Goal: Task Accomplishment & Management: Manage account settings

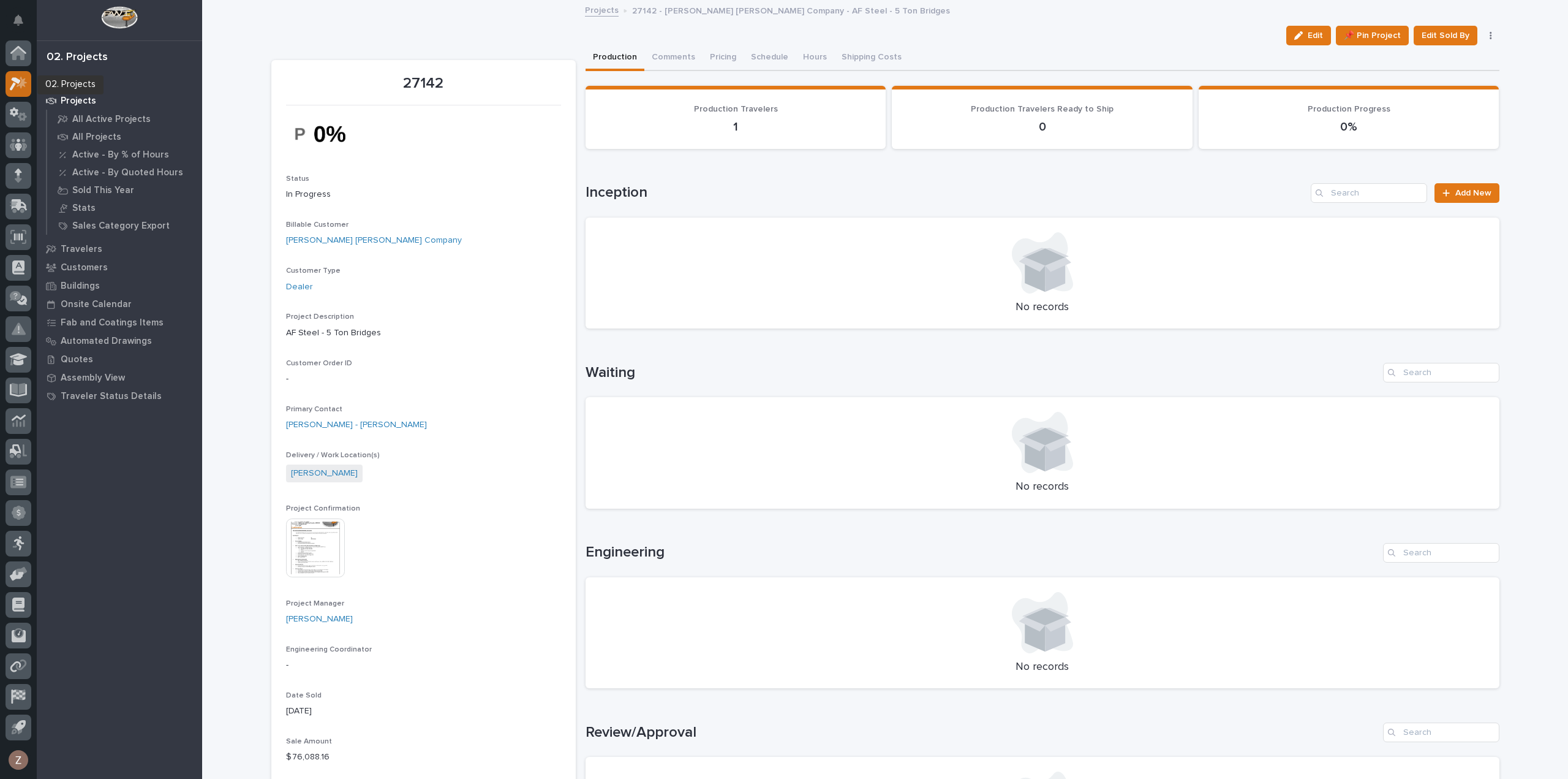
click at [13, 83] on icon at bounding box center [15, 83] width 11 height 13
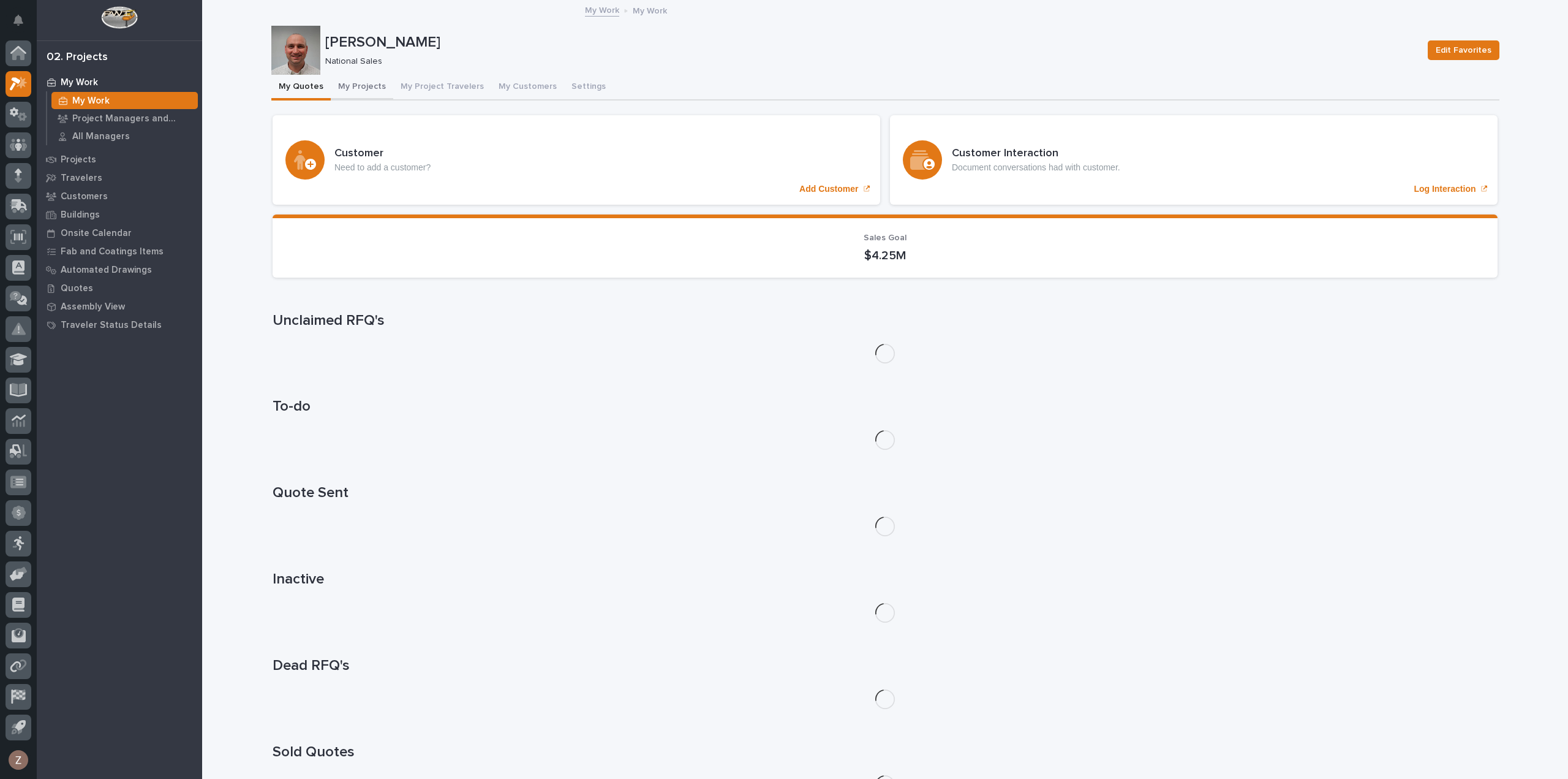
click at [367, 85] on button "My Projects" at bounding box center [362, 88] width 63 height 26
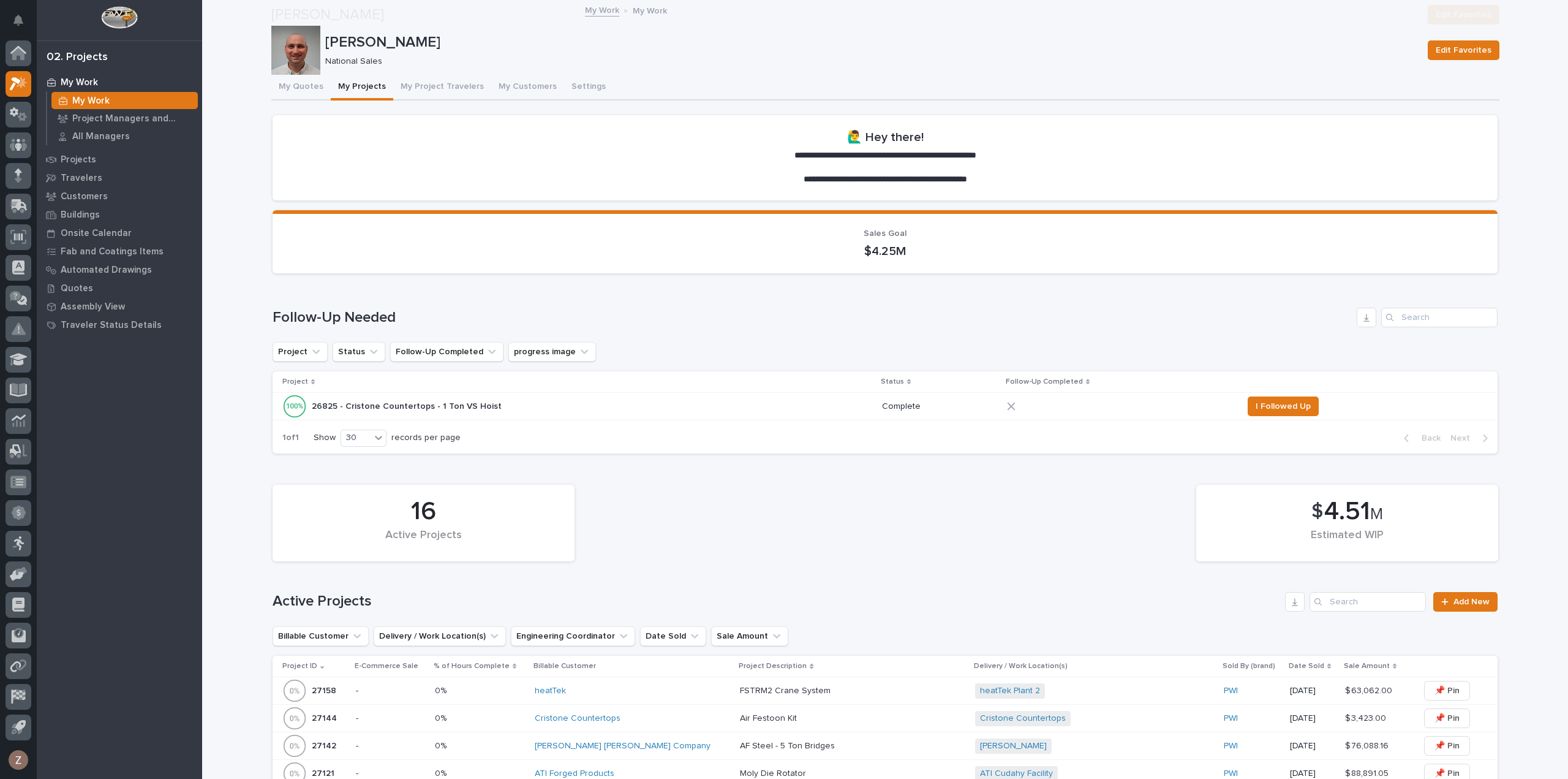
scroll to position [429, 0]
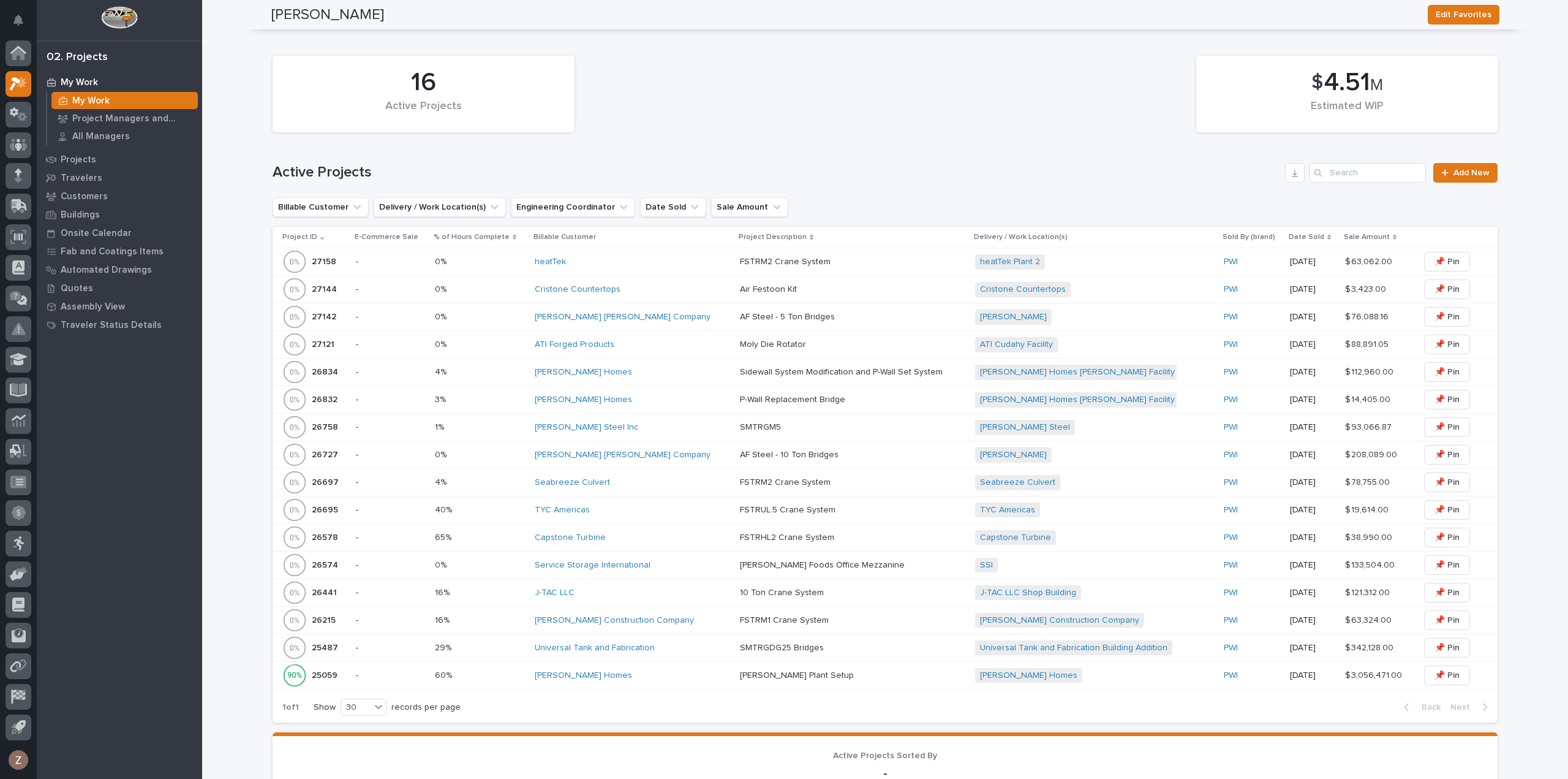
click at [654, 264] on div "heatTek" at bounding box center [632, 261] width 195 height 10
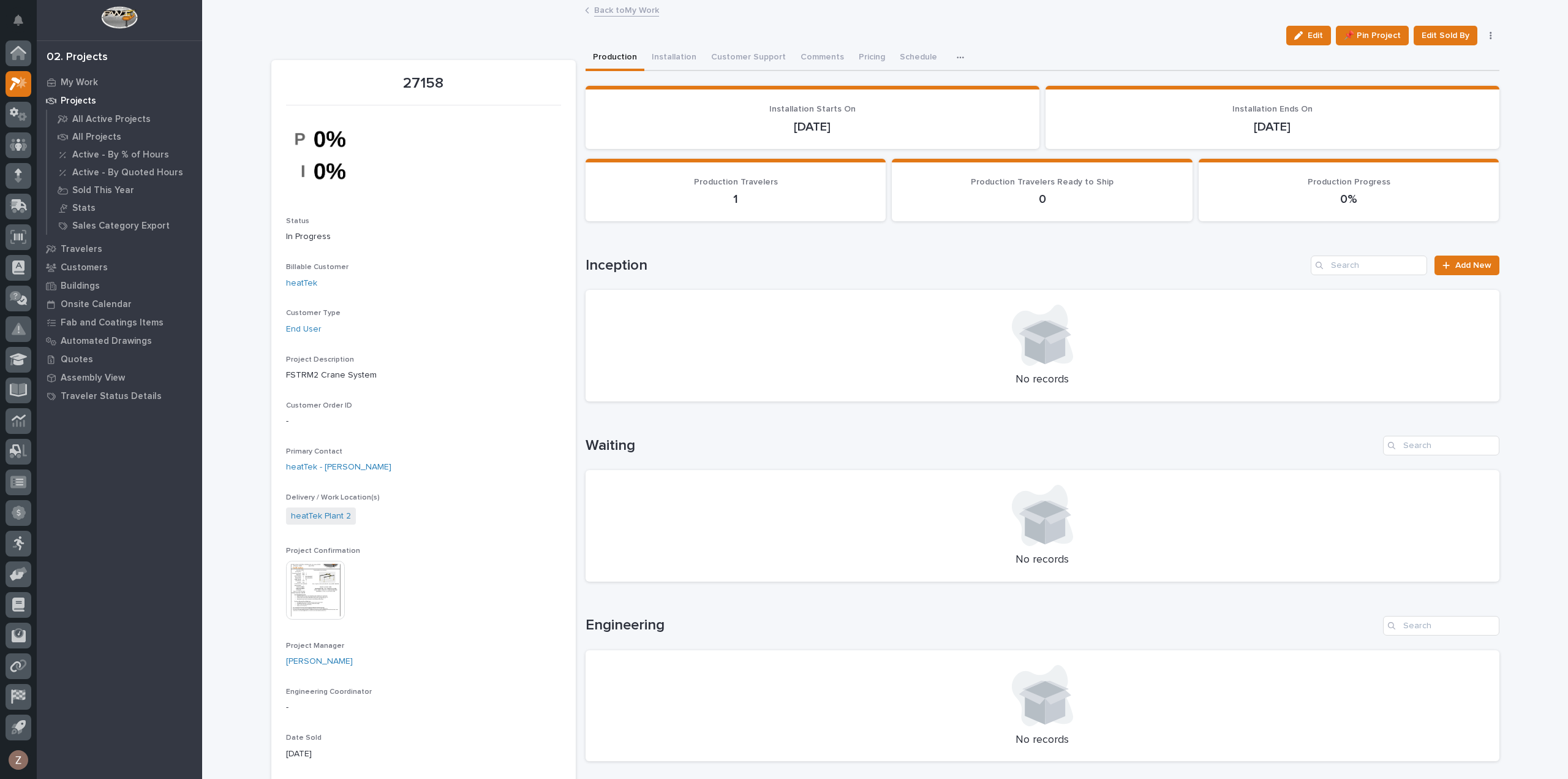
drag, startPoint x: 1309, startPoint y: 41, endPoint x: 865, endPoint y: 304, distance: 516.0
click at [1309, 41] on button "Edit" at bounding box center [1309, 35] width 44 height 19
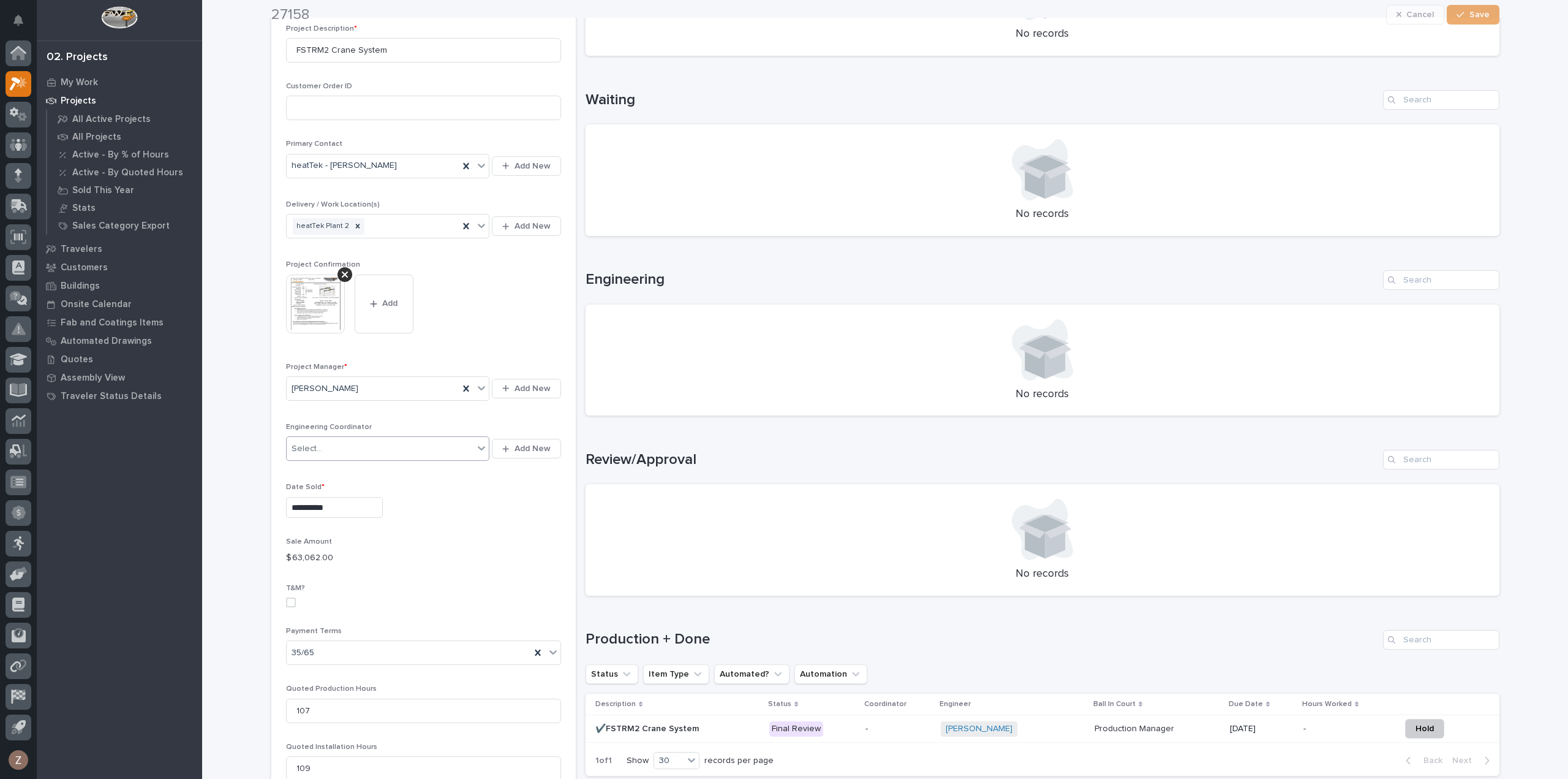
scroll to position [368, 0]
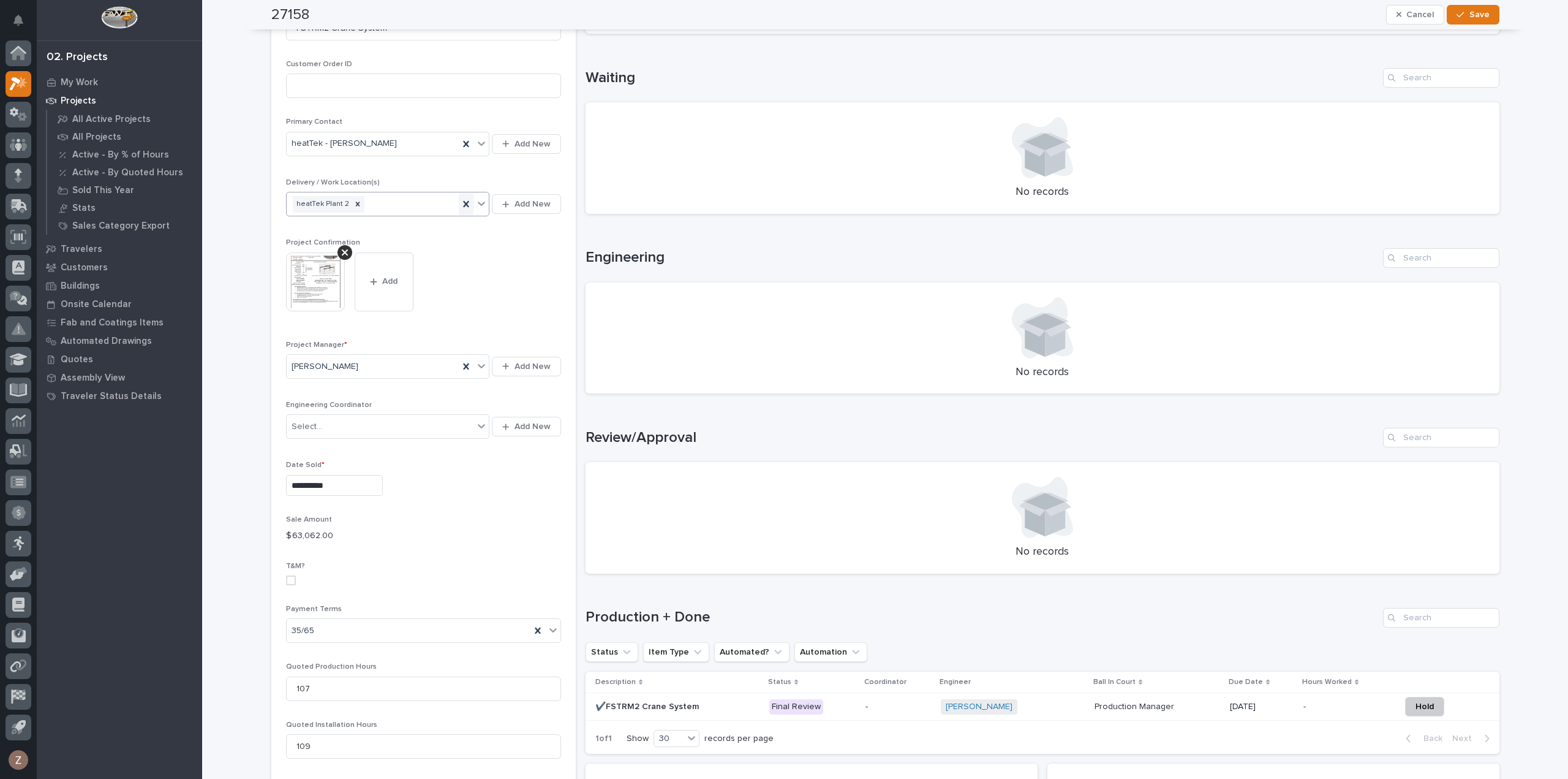
click at [464, 202] on icon at bounding box center [467, 204] width 6 height 6
click at [513, 196] on button "Add New" at bounding box center [526, 204] width 69 height 19
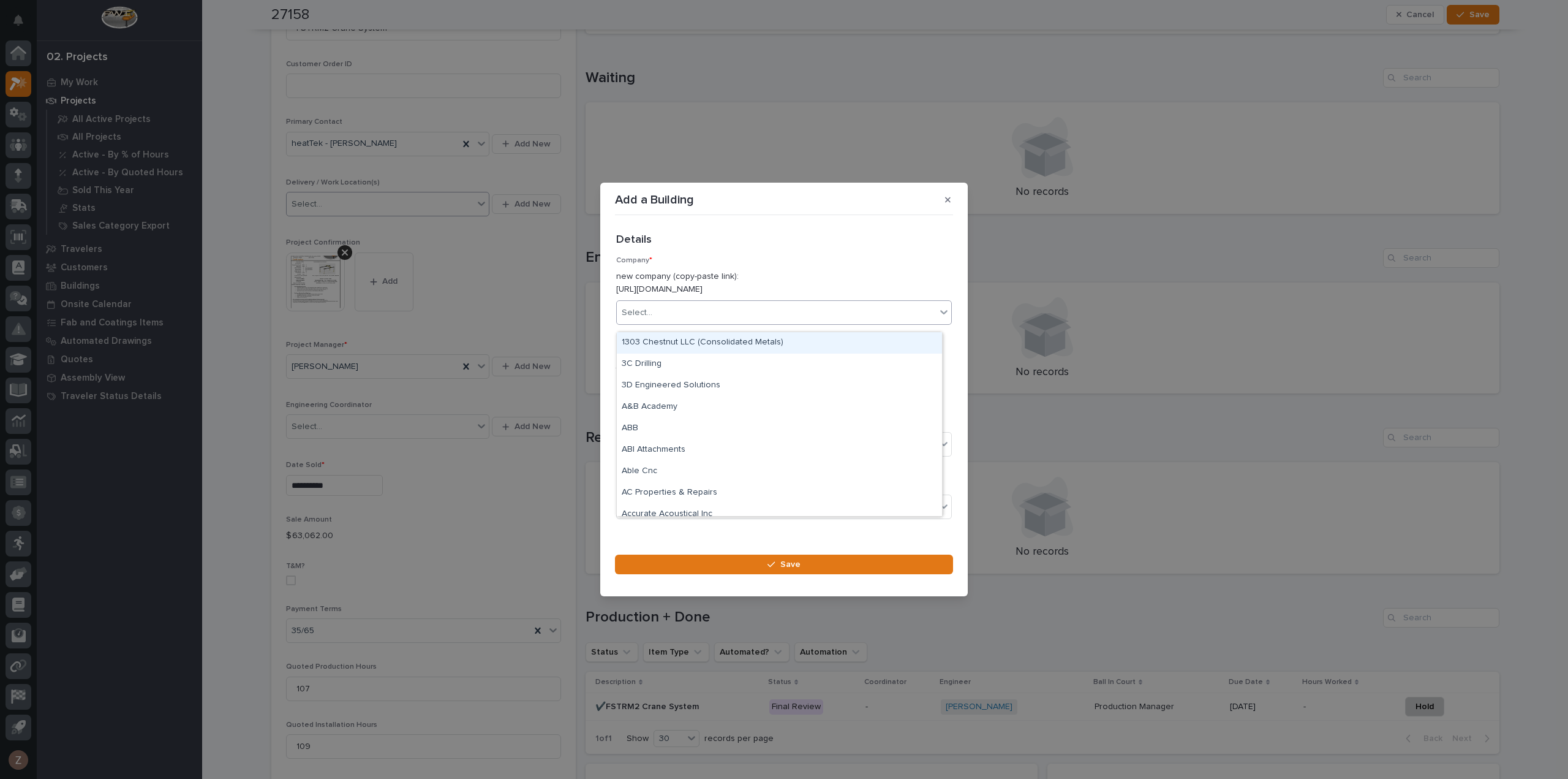
click at [717, 313] on div "Select..." at bounding box center [776, 313] width 319 height 20
type input "*******"
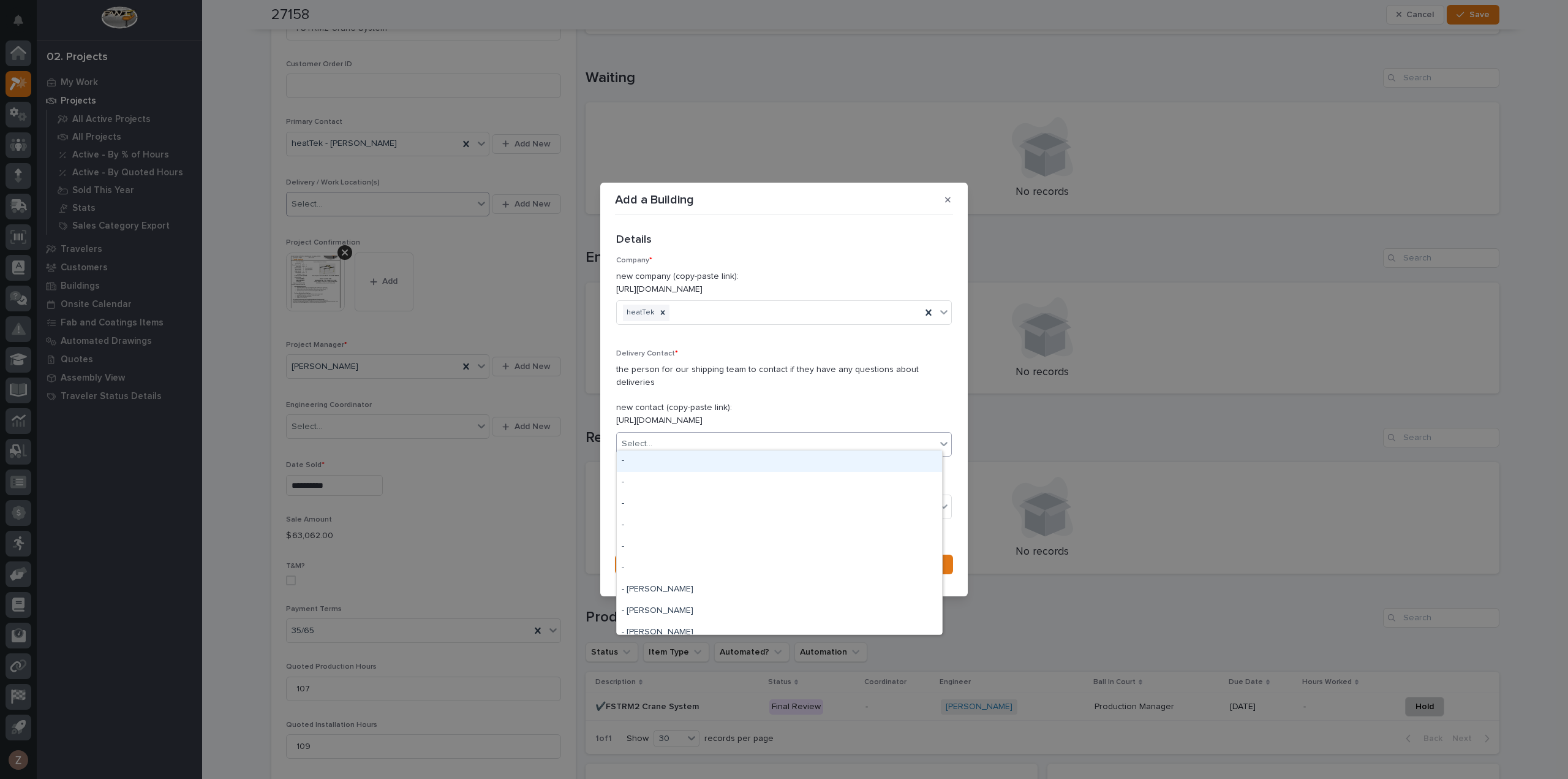
click at [680, 434] on div "Select..." at bounding box center [776, 443] width 319 height 20
click at [730, 437] on div "Select..." at bounding box center [776, 443] width 319 height 20
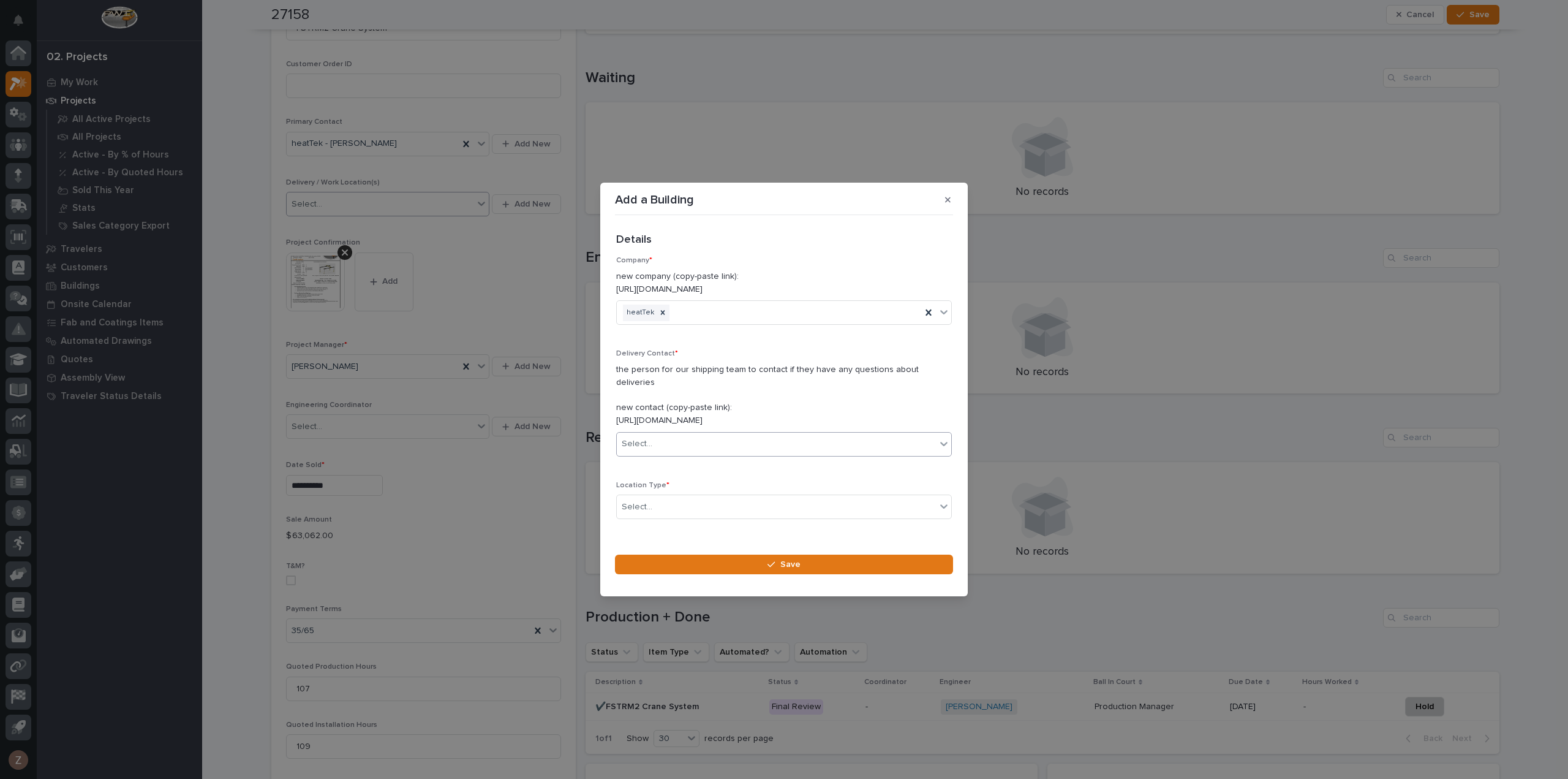
scroll to position [33, 0]
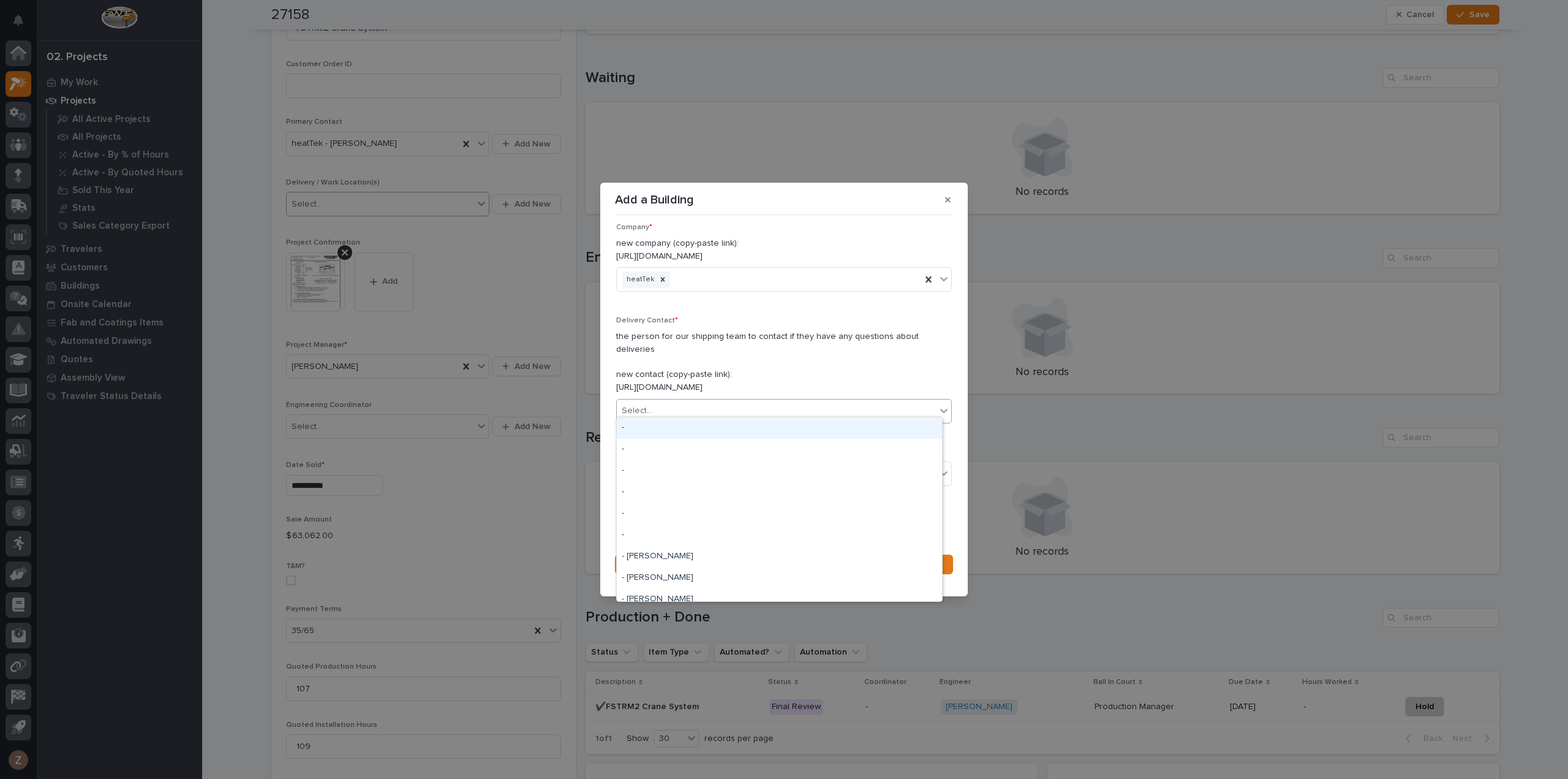
click at [742, 402] on div "Select..." at bounding box center [776, 411] width 319 height 20
click at [735, 402] on div "Select..." at bounding box center [776, 411] width 319 height 20
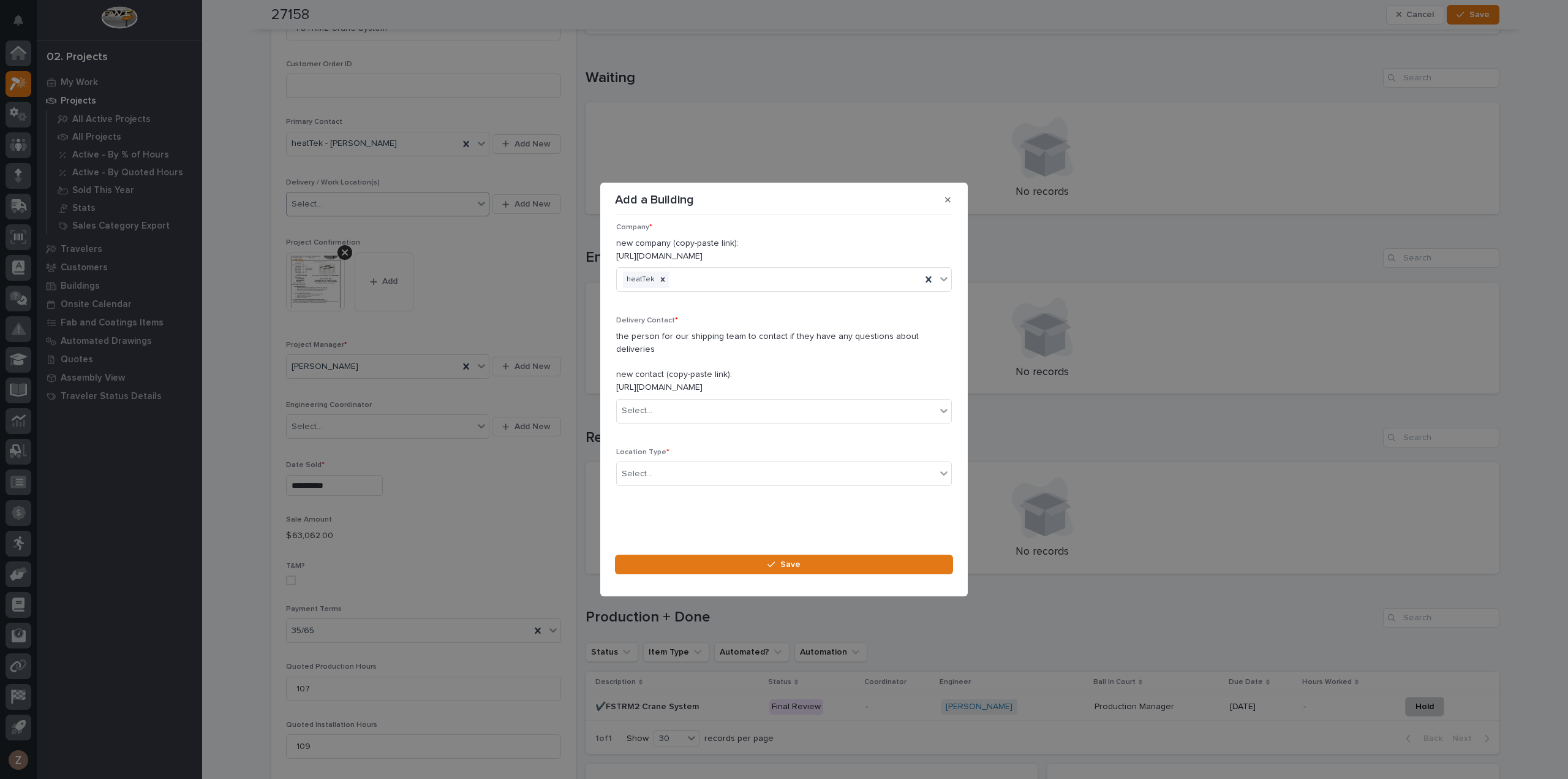
drag, startPoint x: 805, startPoint y: 381, endPoint x: 666, endPoint y: 384, distance: 139.0
click at [602, 386] on section "Add a Building Loading... Saving… Loading... Saving… Loading... Saving… Details…" at bounding box center [784, 389] width 368 height 413
copy p "[URL][DOMAIN_NAME]"
click at [695, 406] on div "Select..." at bounding box center [776, 411] width 319 height 20
type input "*******"
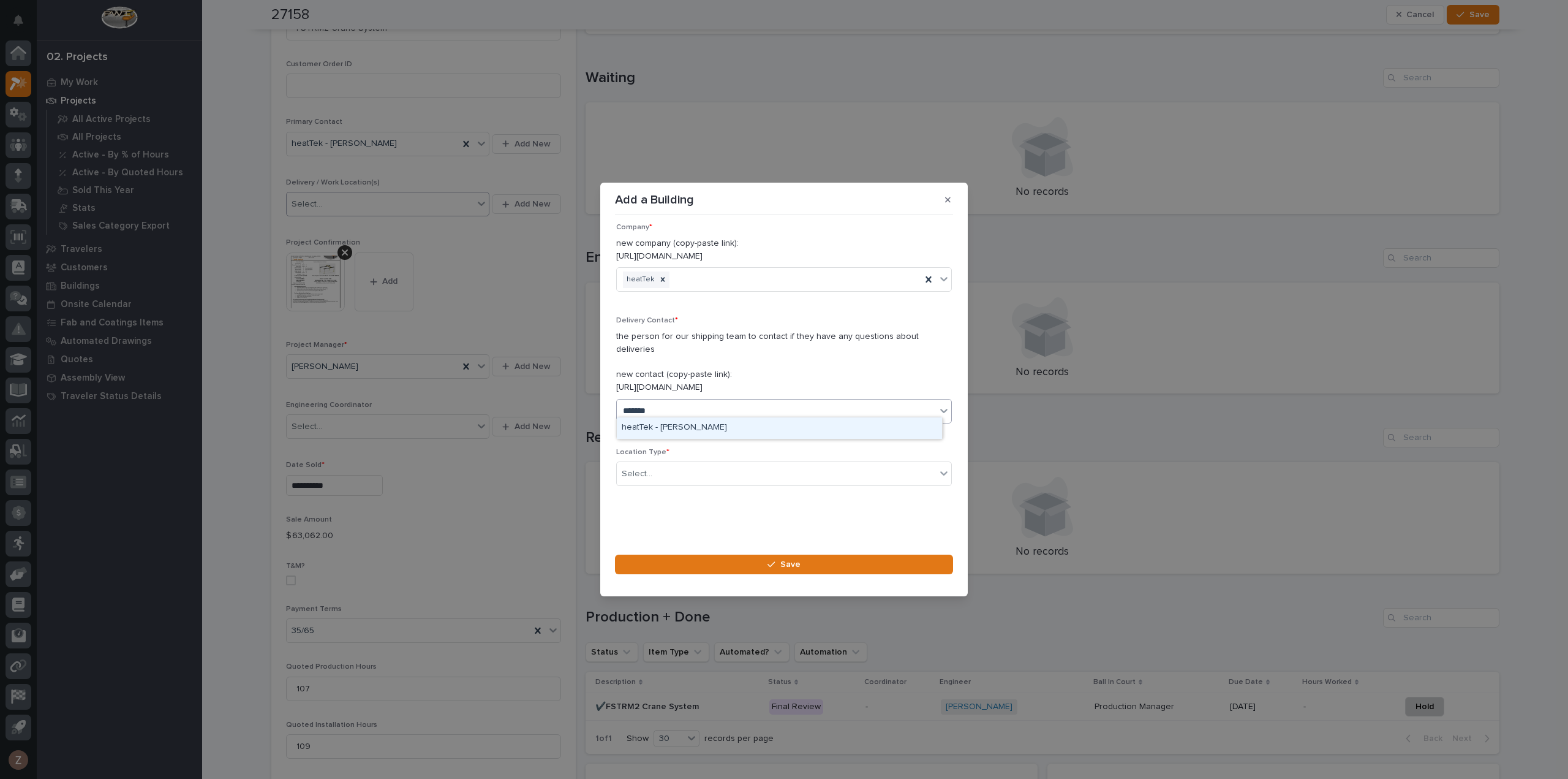
click at [697, 426] on div "heatTek - [PERSON_NAME]" at bounding box center [779, 427] width 325 height 22
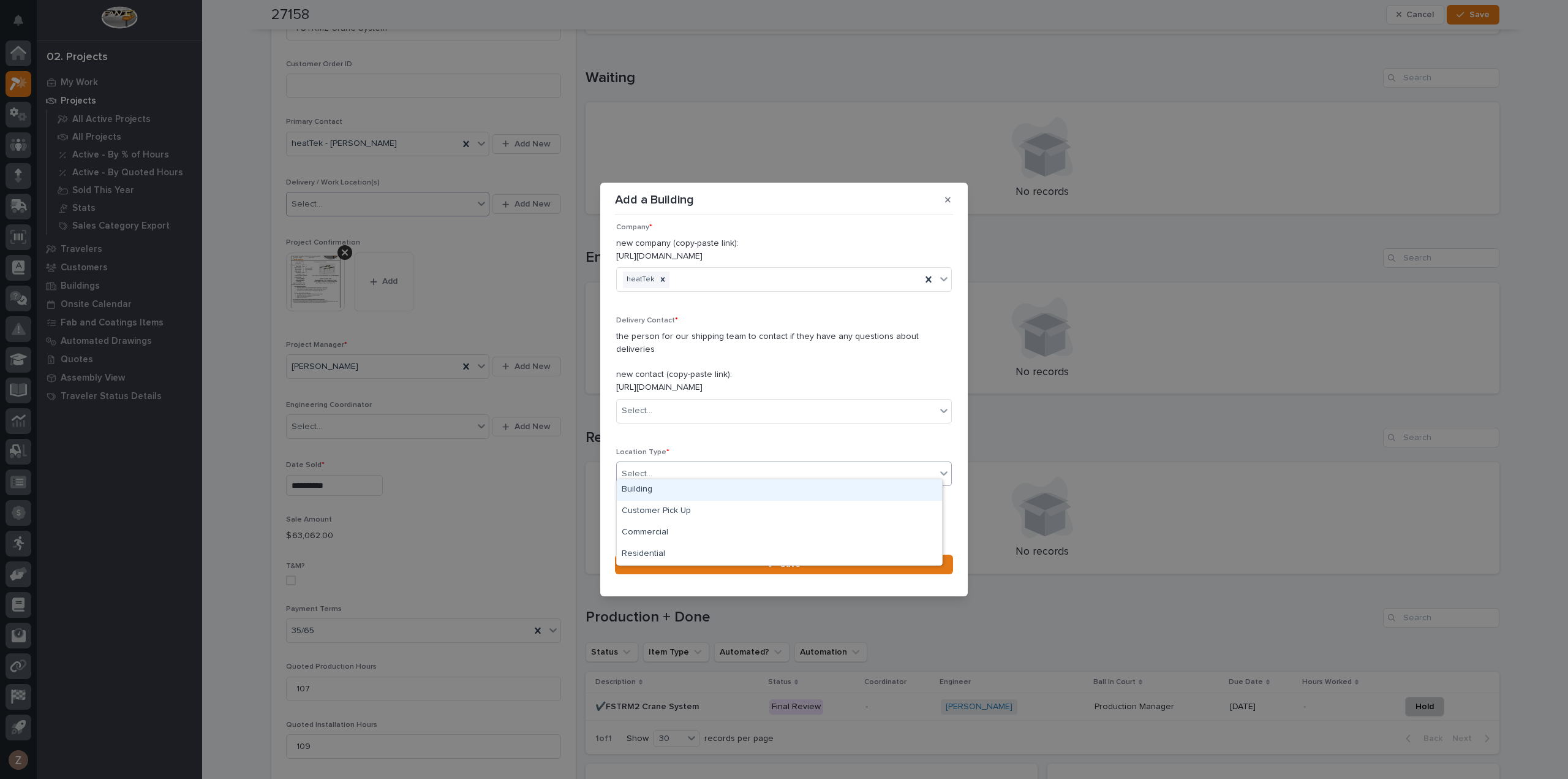
click at [677, 464] on div "Select..." at bounding box center [776, 474] width 319 height 20
click at [679, 490] on div "Building" at bounding box center [779, 490] width 325 height 22
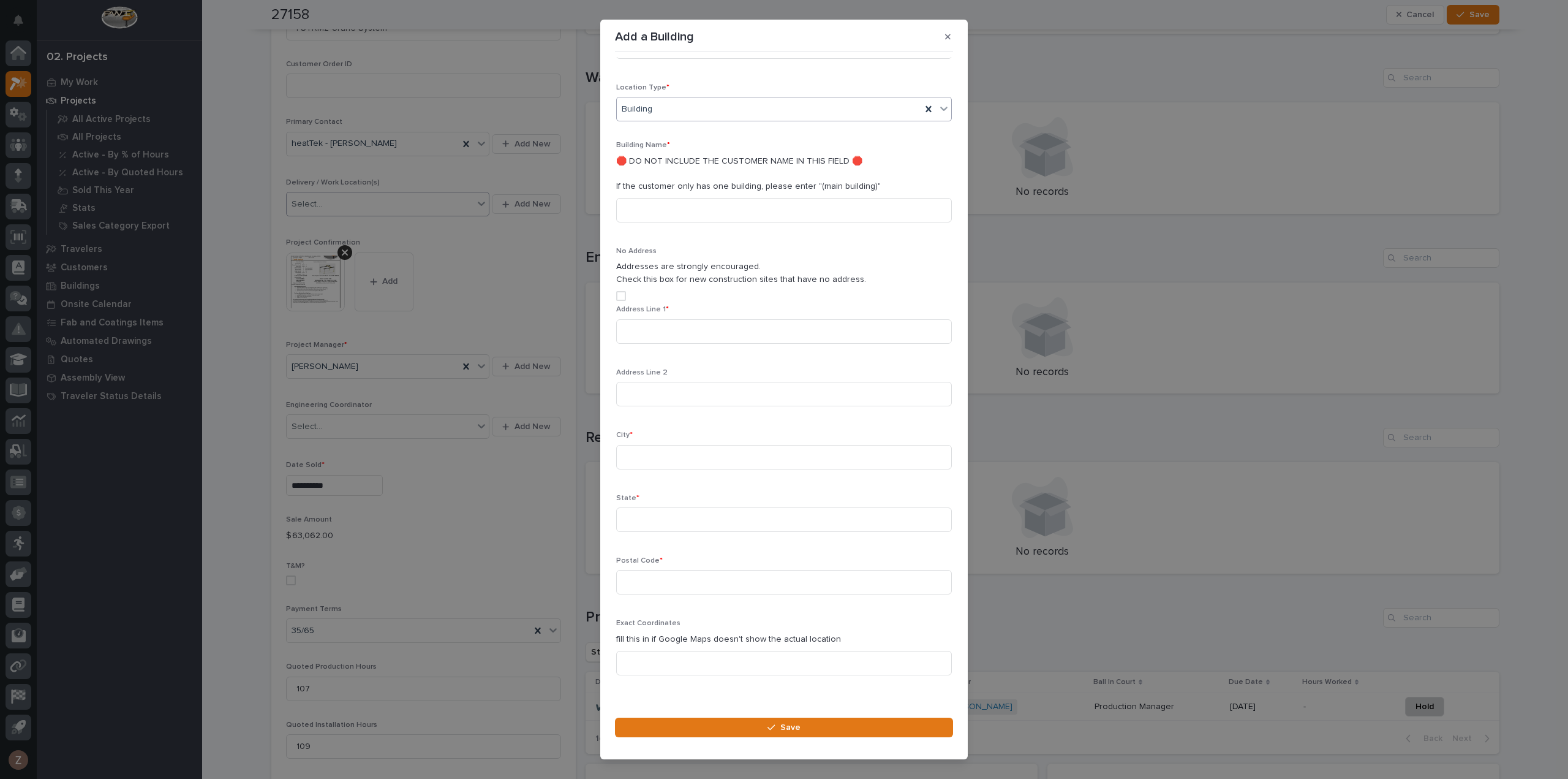
scroll to position [262, 0]
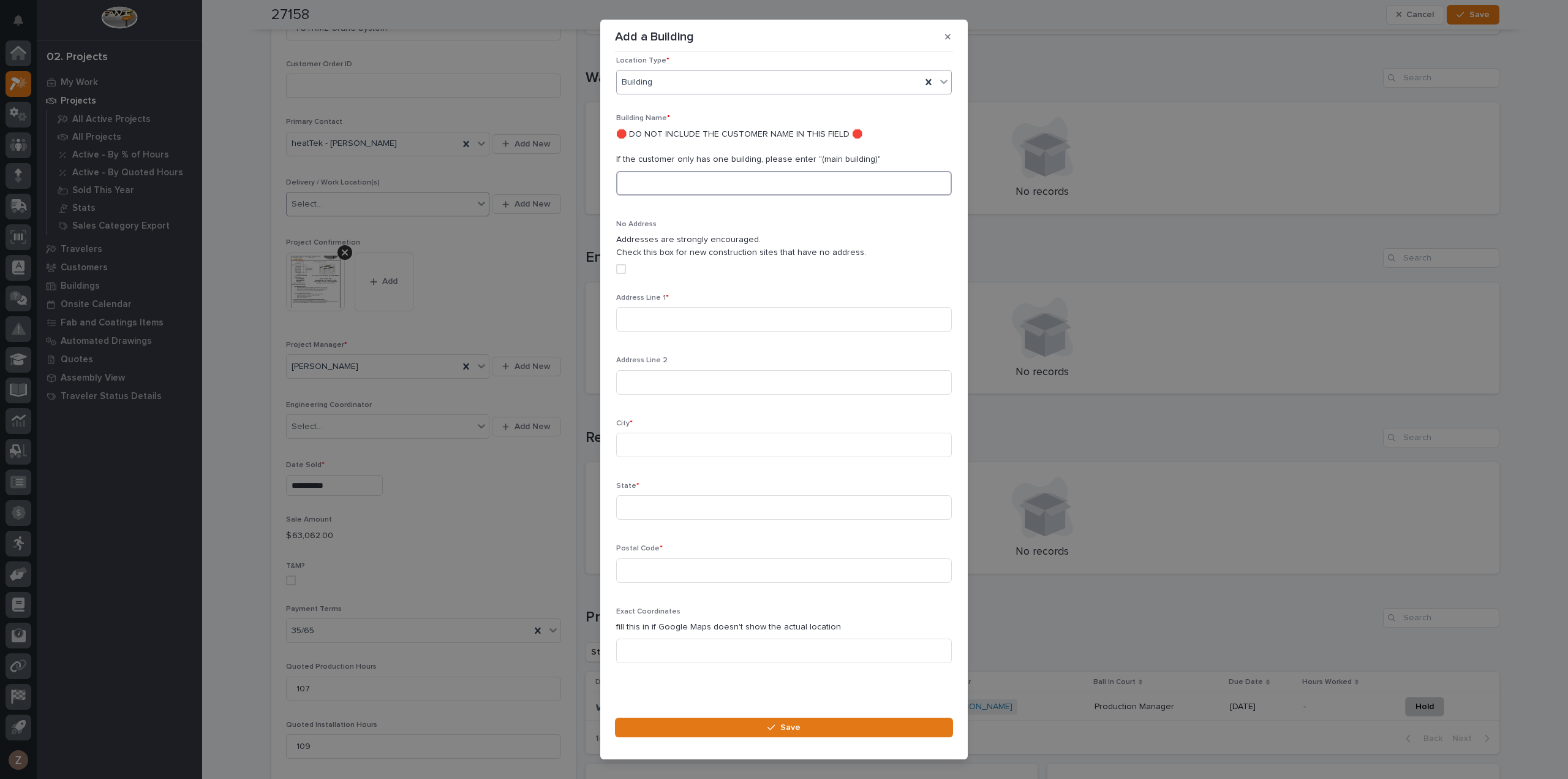
click at [645, 171] on input at bounding box center [784, 183] width 336 height 24
type input "Casting Cleaning Resources"
click at [707, 307] on input at bounding box center [784, 319] width 336 height 24
type input "[STREET_ADDRESS]"
type input "Greenwood"
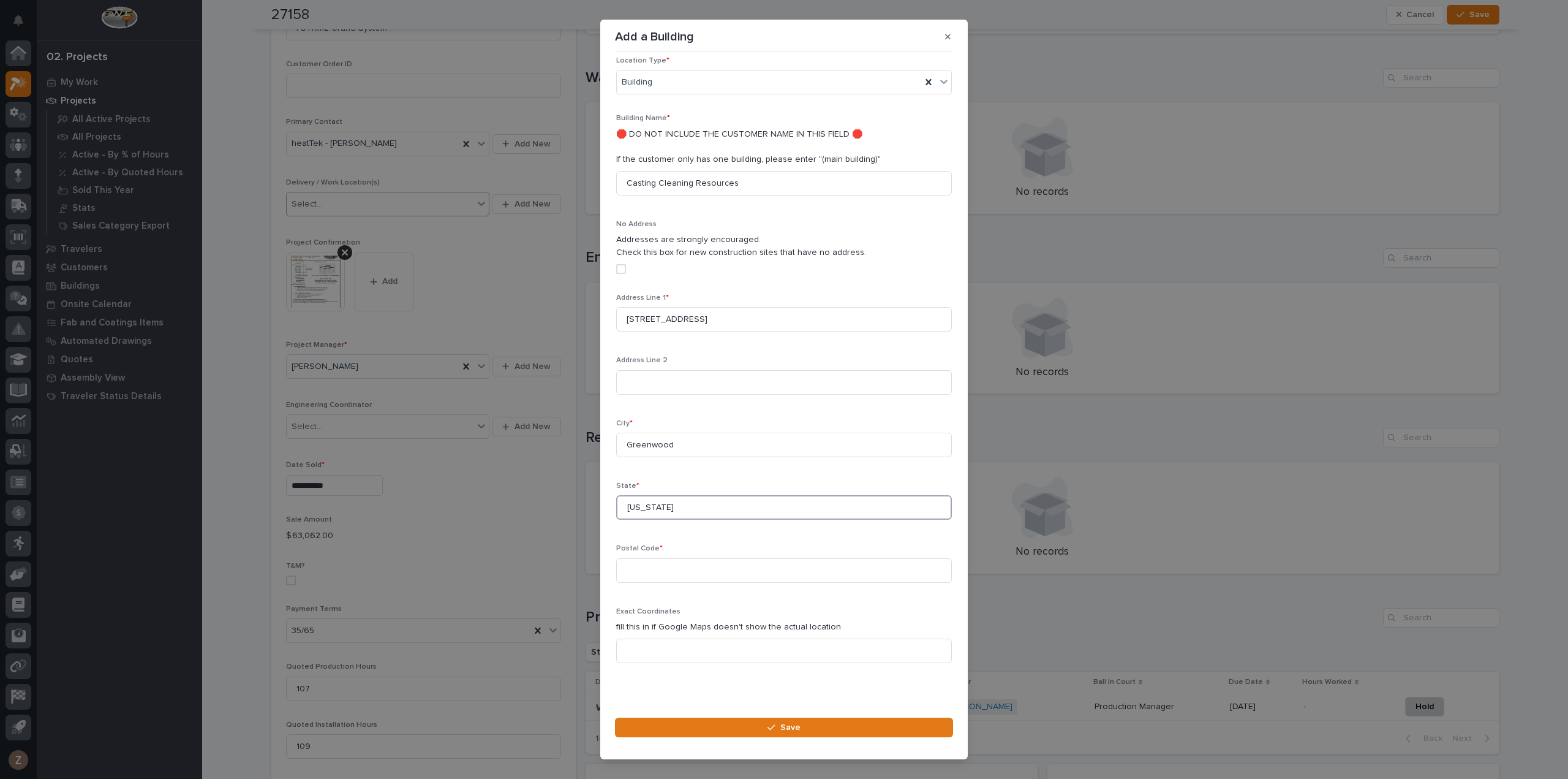
type input "[US_STATE]"
type input "29649"
click at [775, 730] on icon "button" at bounding box center [771, 728] width 8 height 8
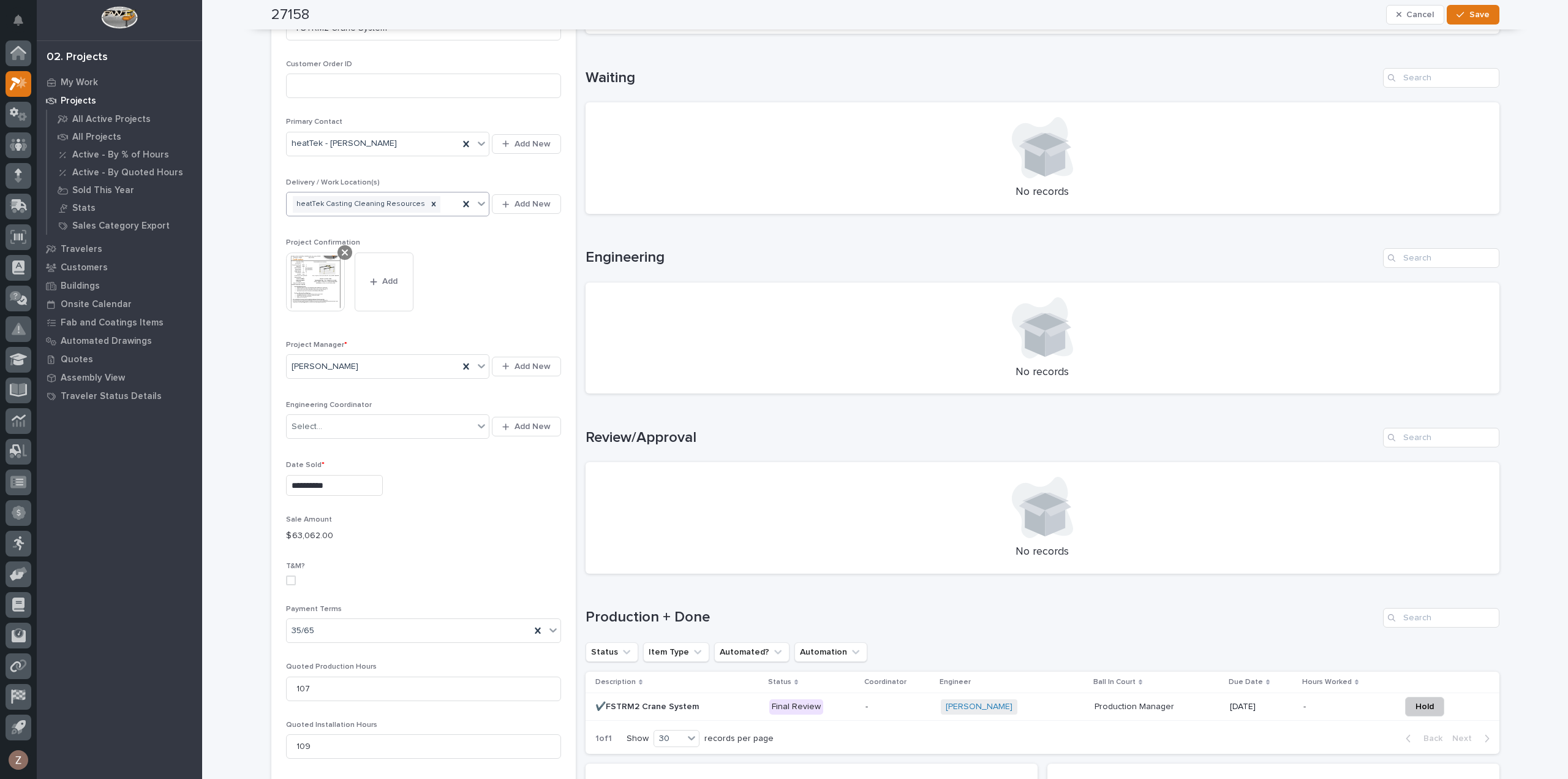
click at [338, 249] on div at bounding box center [345, 252] width 15 height 15
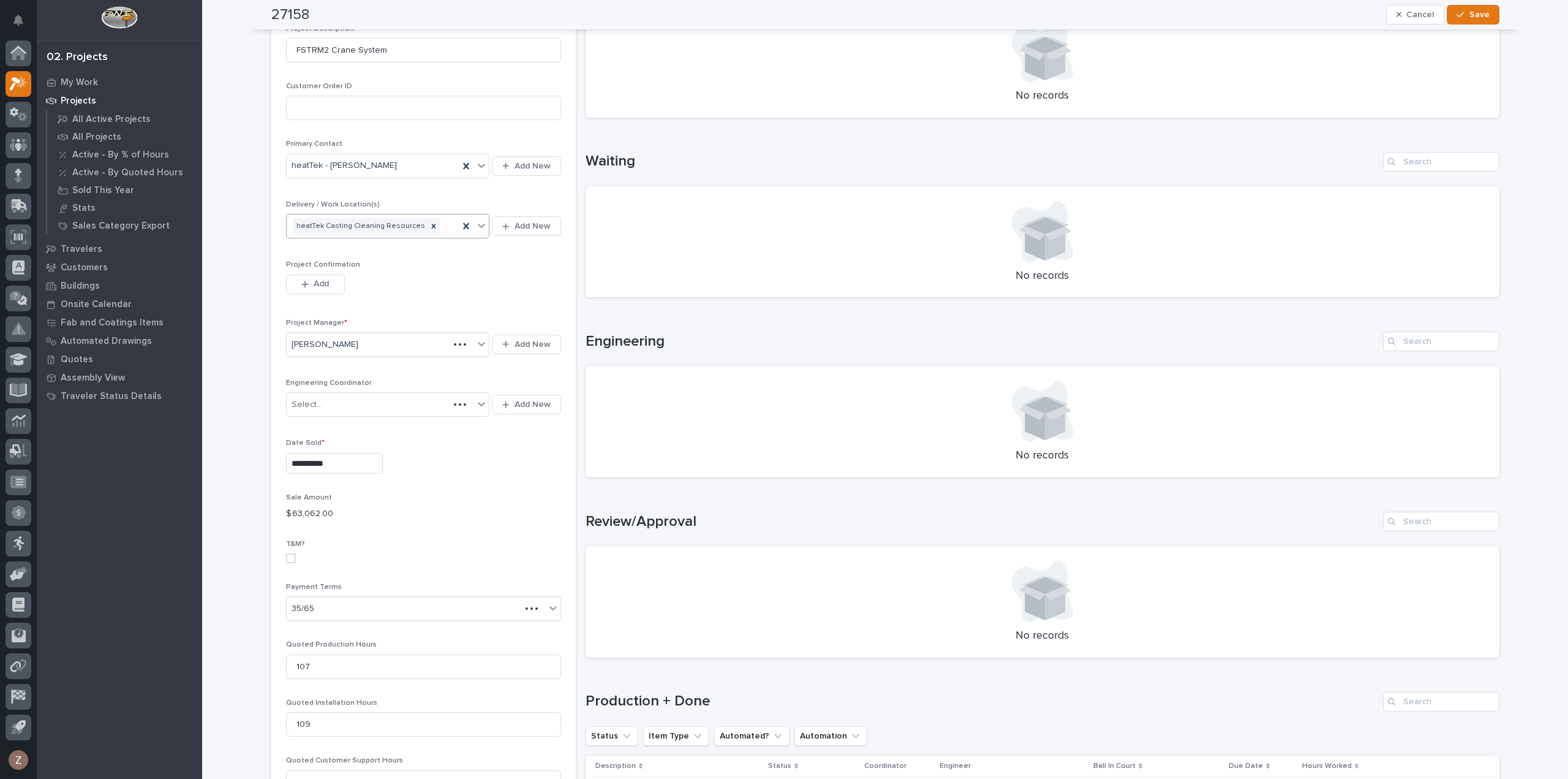
drag, startPoint x: 327, startPoint y: 291, endPoint x: 499, endPoint y: 283, distance: 172.2
click at [327, 291] on button "Add" at bounding box center [315, 284] width 59 height 19
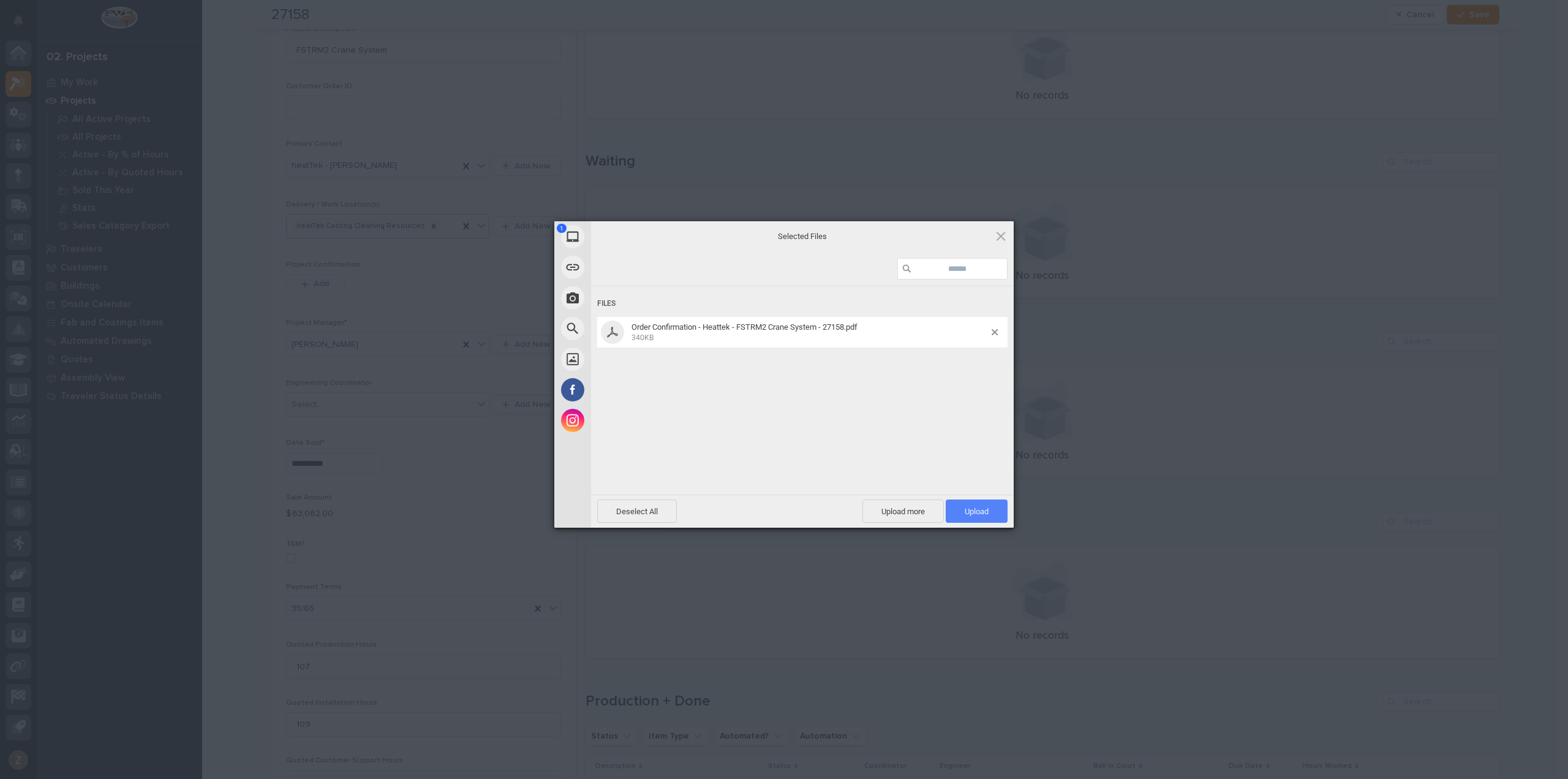
click at [991, 514] on span "Upload 1" at bounding box center [976, 511] width 62 height 24
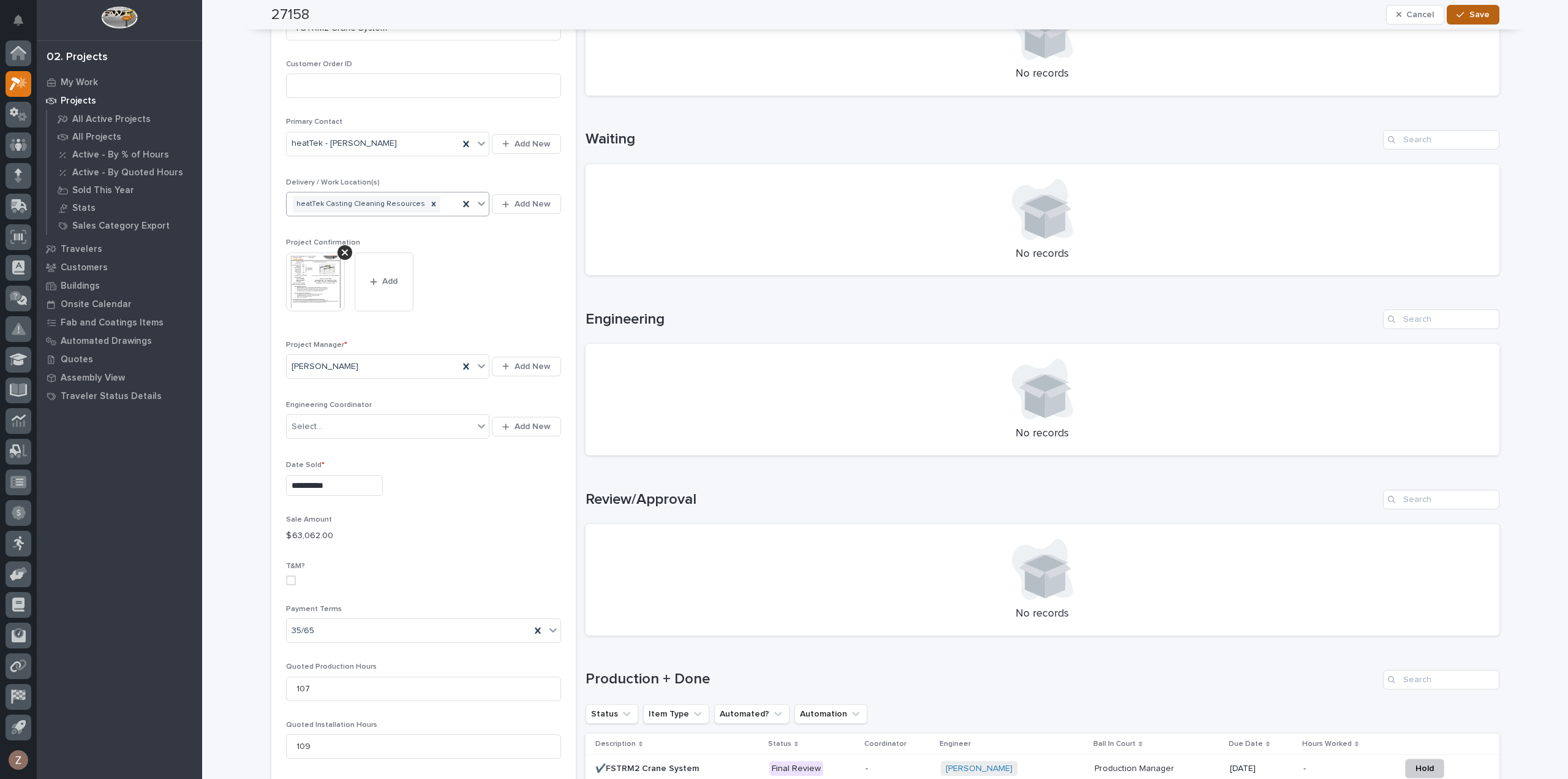
click at [1480, 17] on span "Save" at bounding box center [1479, 15] width 20 height 11
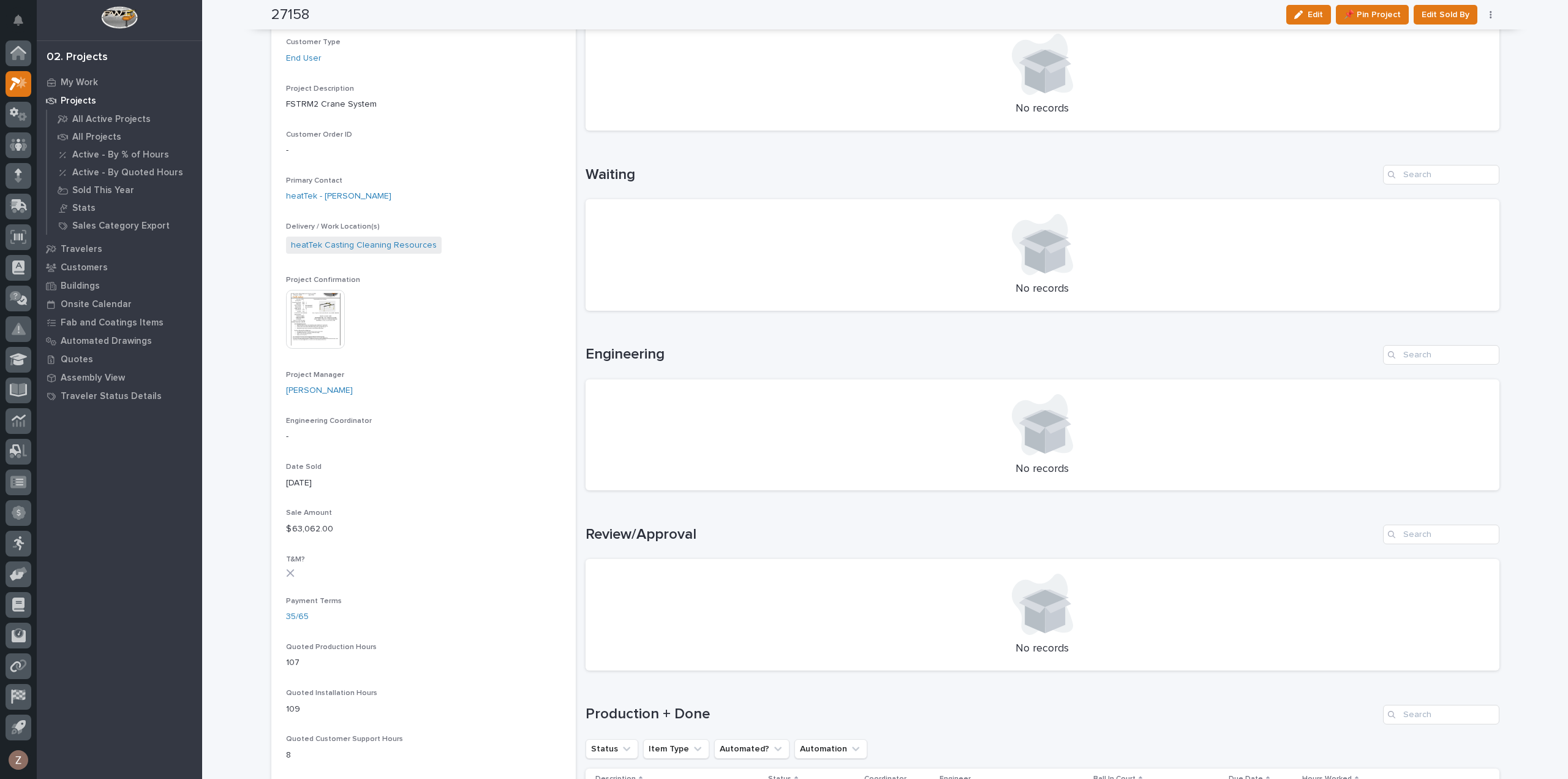
scroll to position [281, 0]
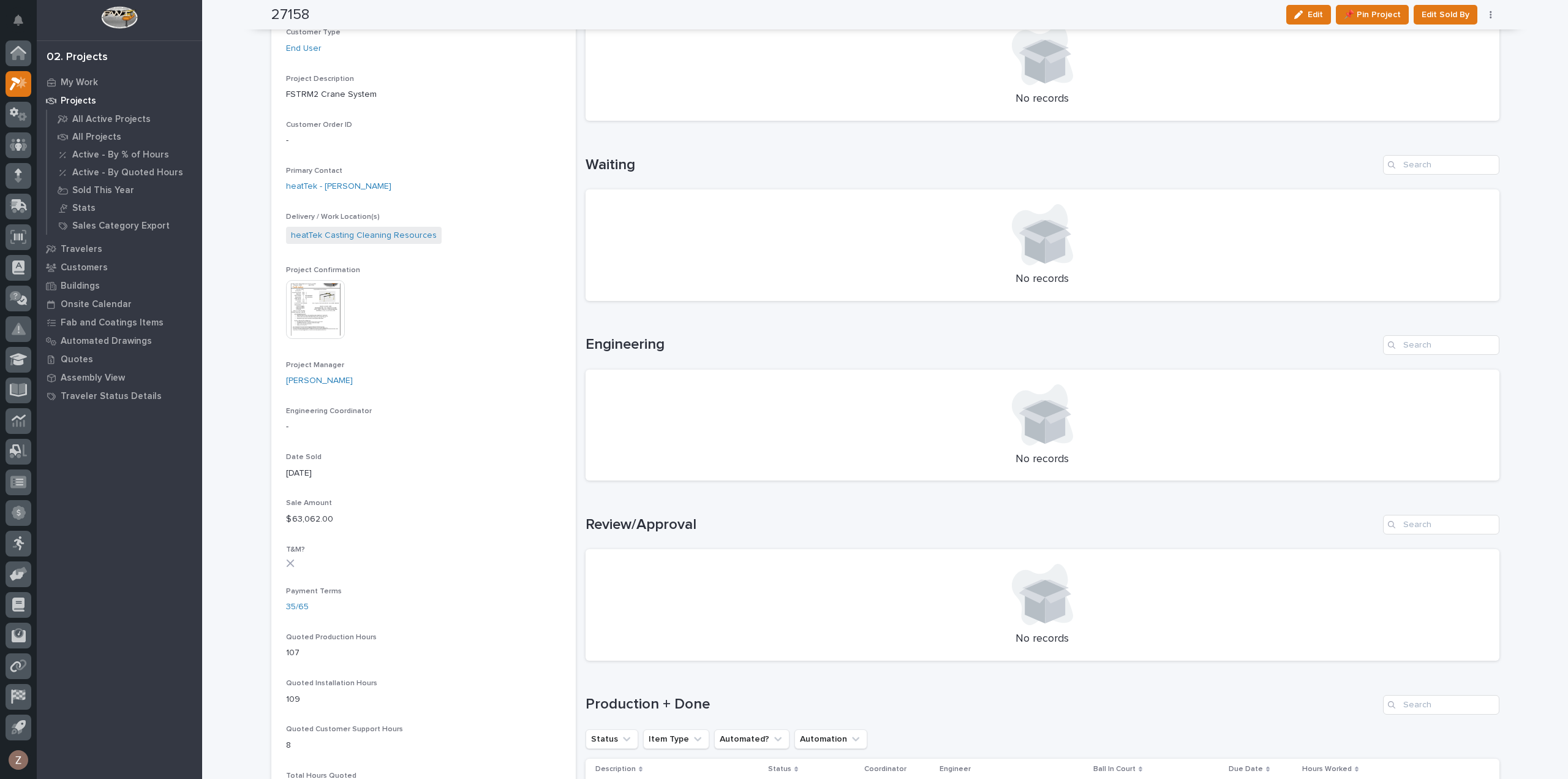
drag, startPoint x: 1551, startPoint y: 8, endPoint x: 1510, endPoint y: 486, distance: 479.8
click at [1510, 486] on div "Loading... Saving… Loading... Saving… 27158 Edit 📌 Pin Project Edit Sold By Can…" at bounding box center [885, 554] width 1366 height 1666
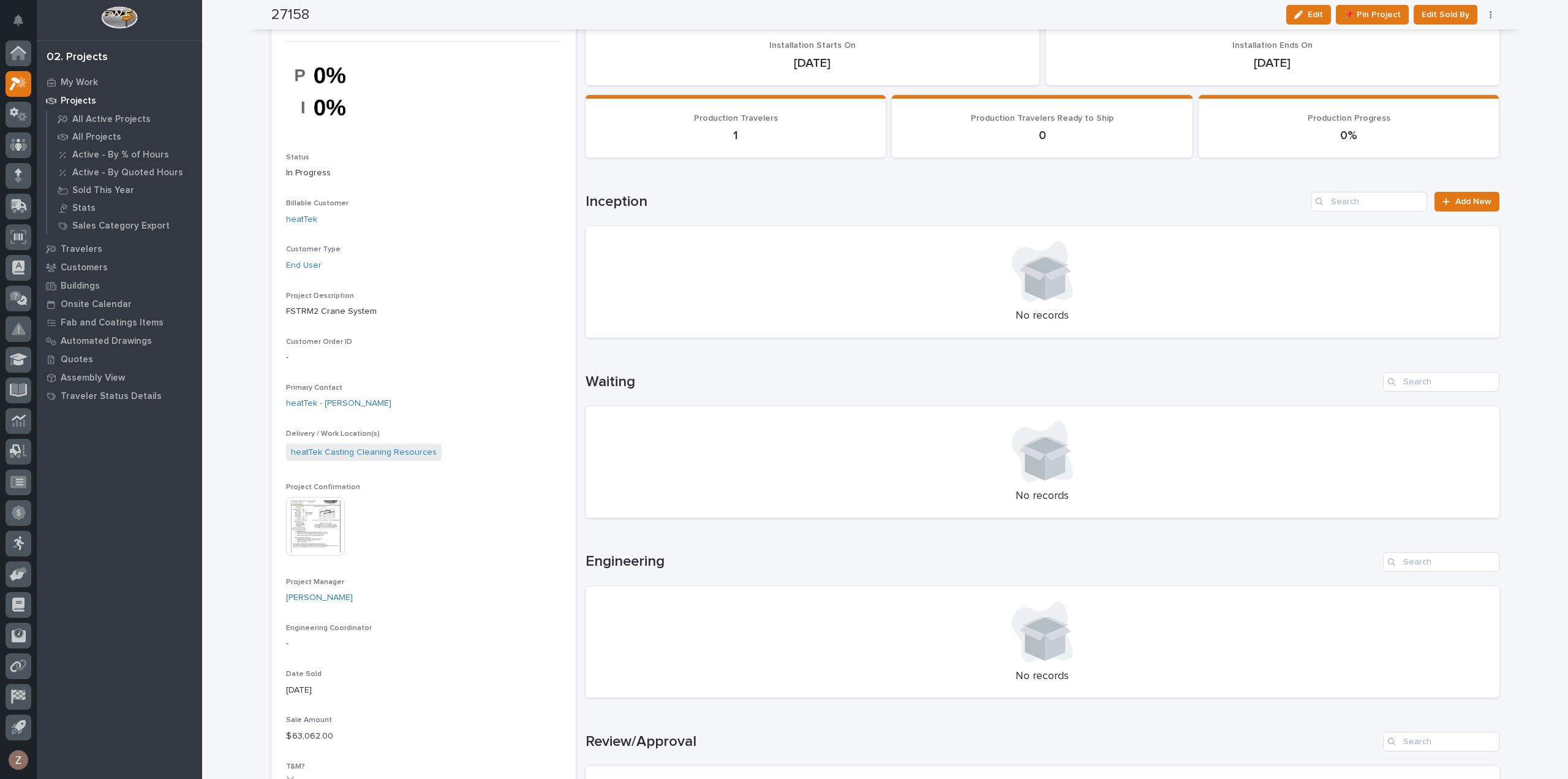
scroll to position [0, 0]
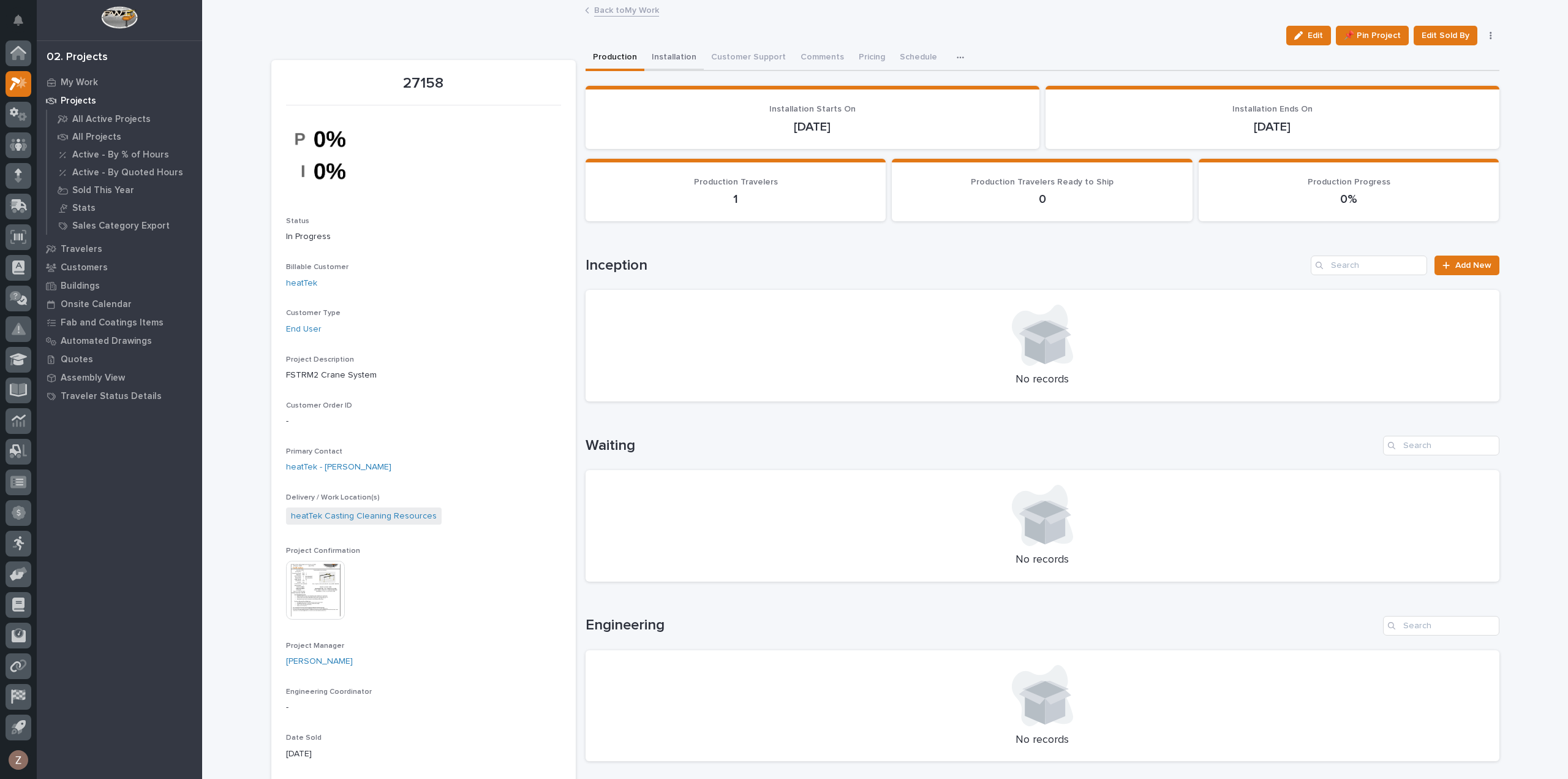
click at [671, 54] on button "Installation" at bounding box center [675, 58] width 60 height 26
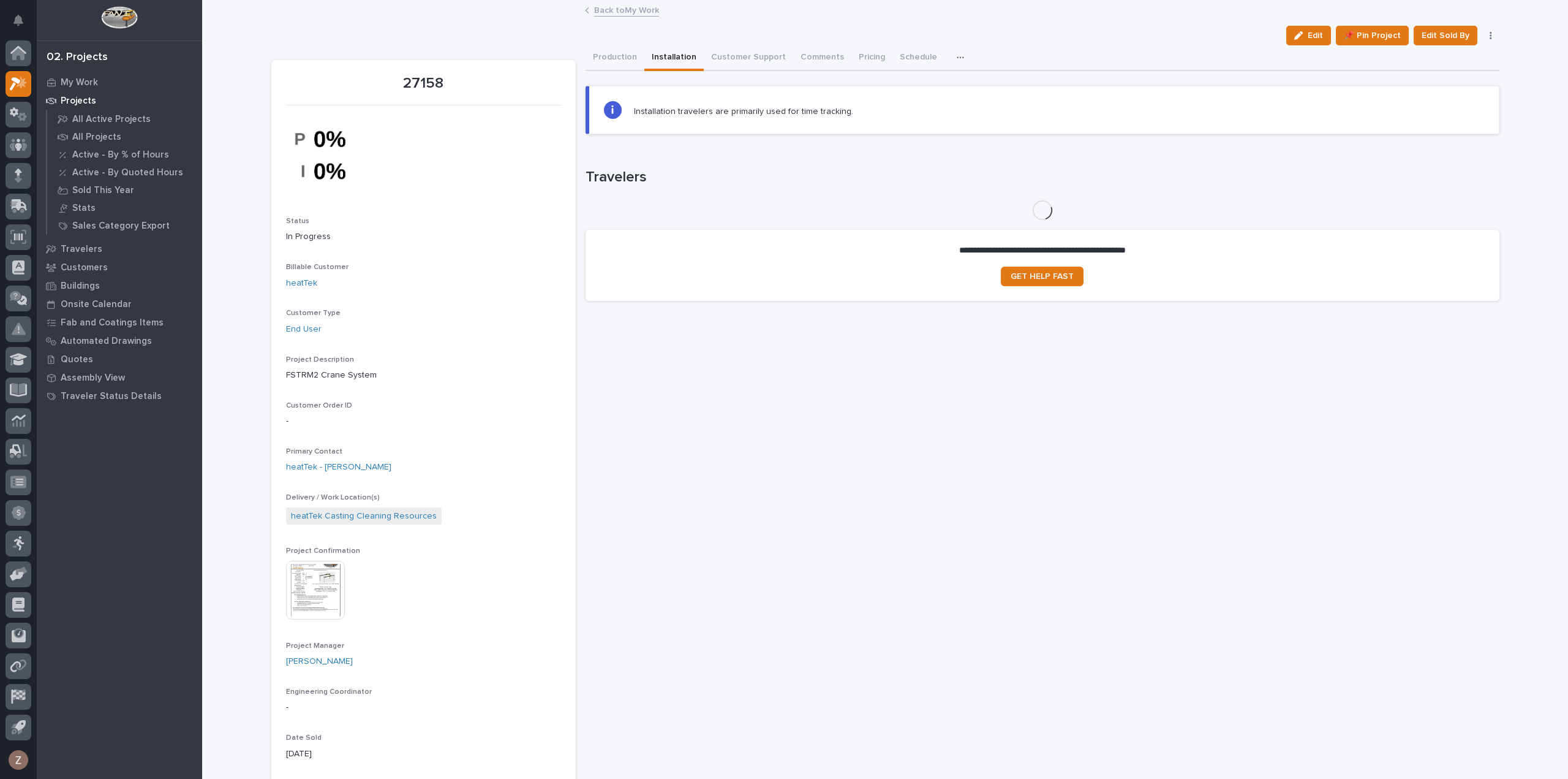
click at [598, 55] on button "Production" at bounding box center [615, 58] width 59 height 26
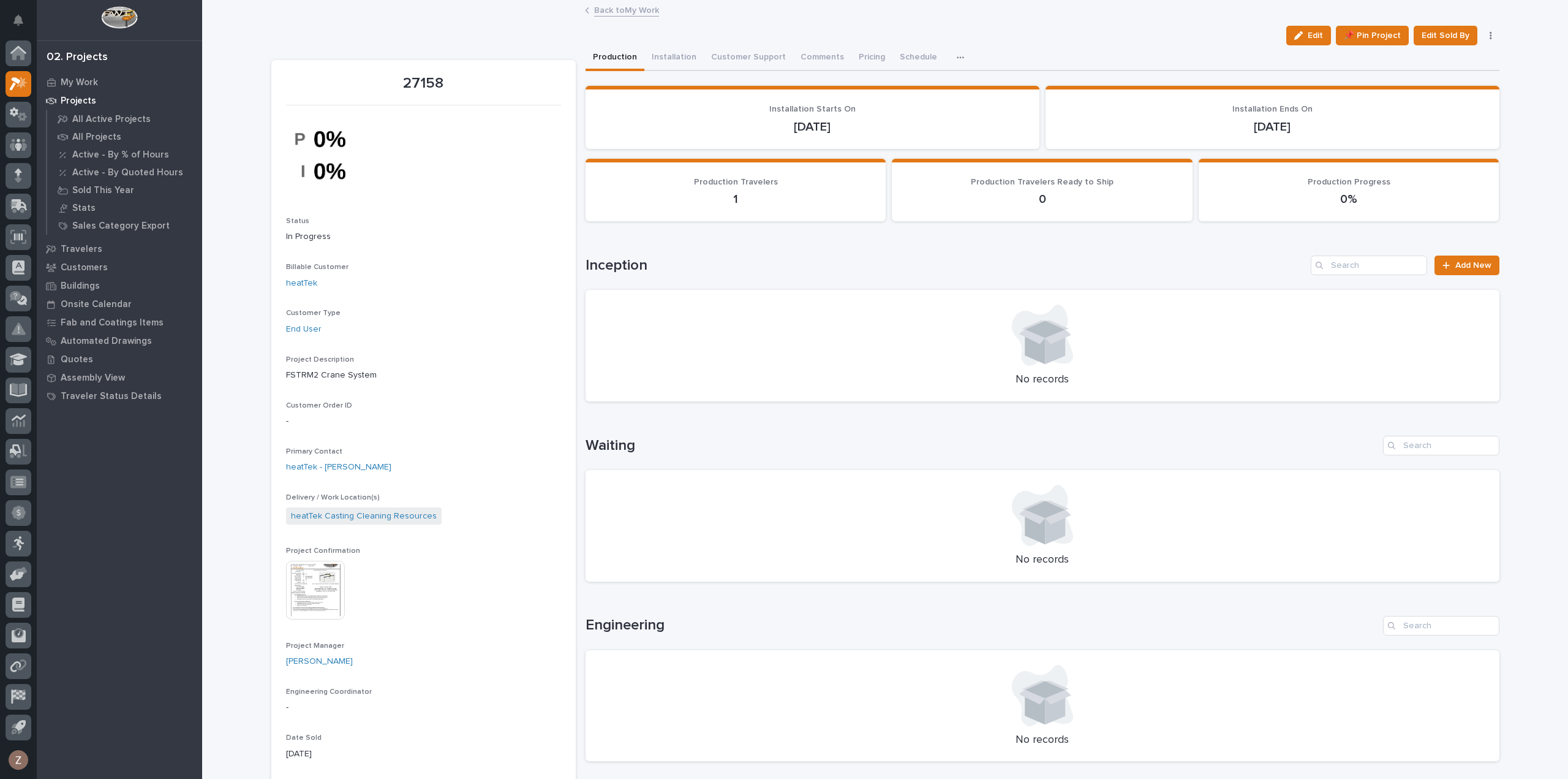
scroll to position [552, 0]
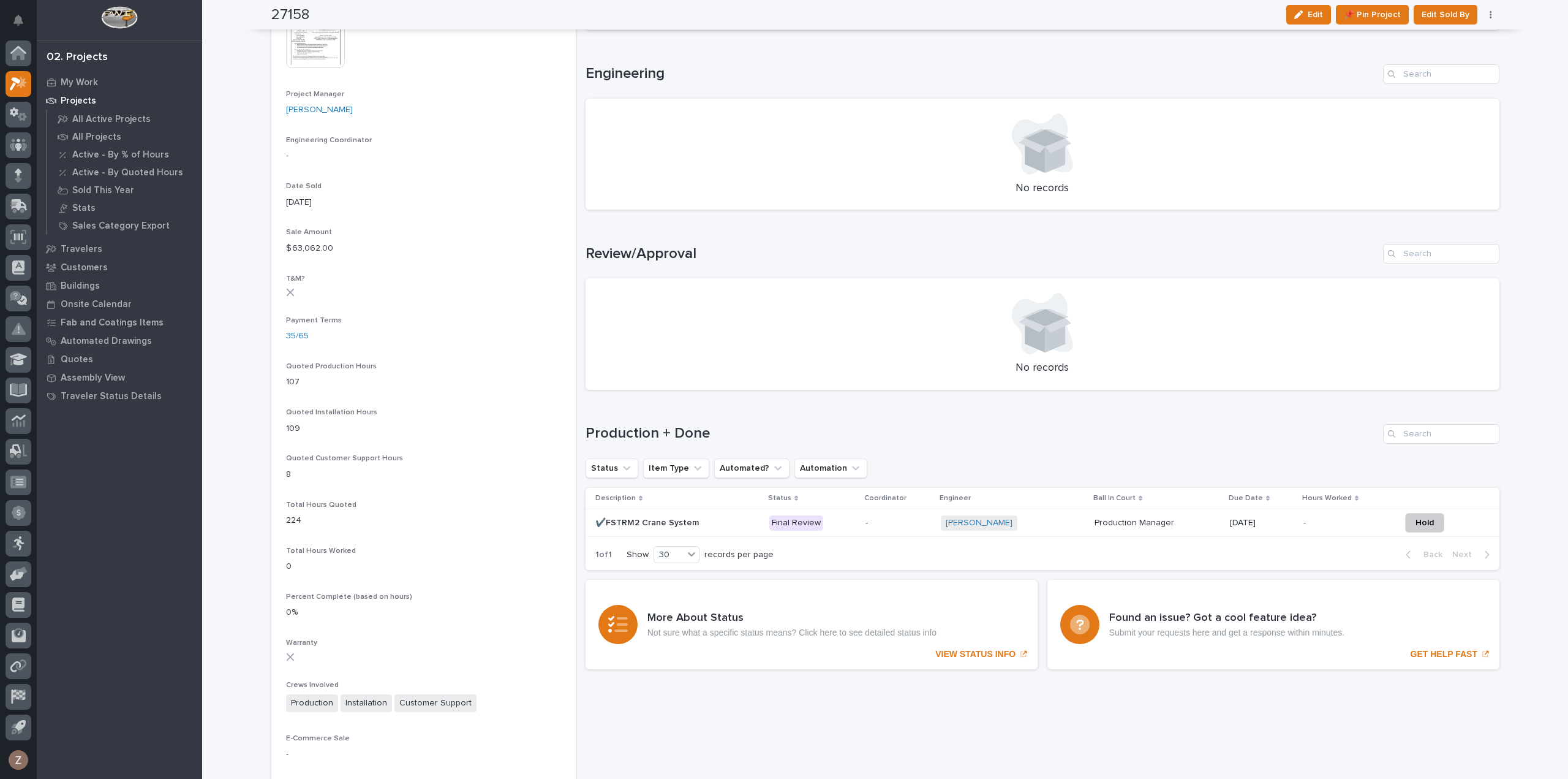
click at [1182, 523] on p at bounding box center [1157, 523] width 126 height 10
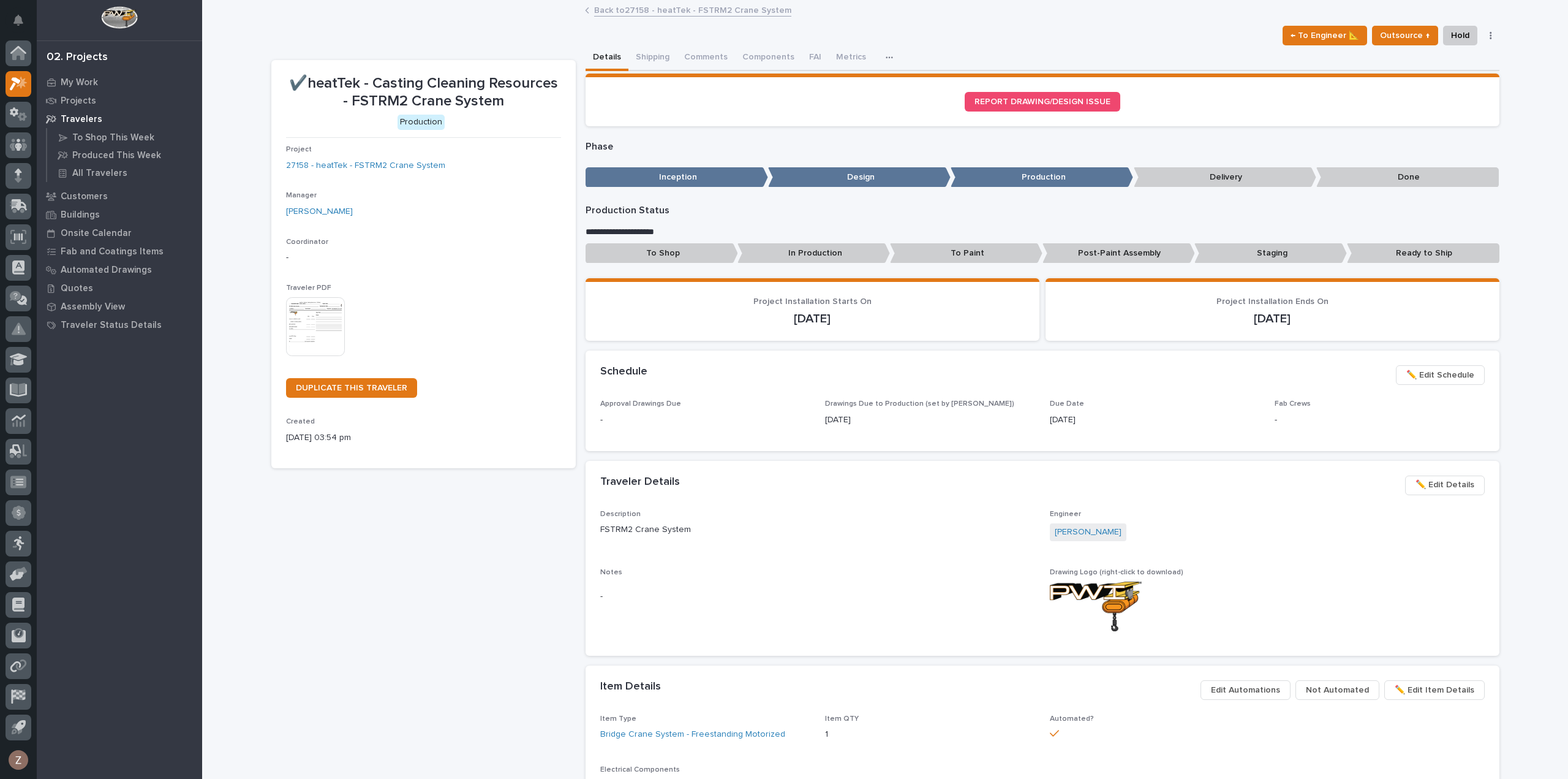
click at [1452, 376] on span "✏️ Edit Schedule" at bounding box center [1441, 375] width 68 height 15
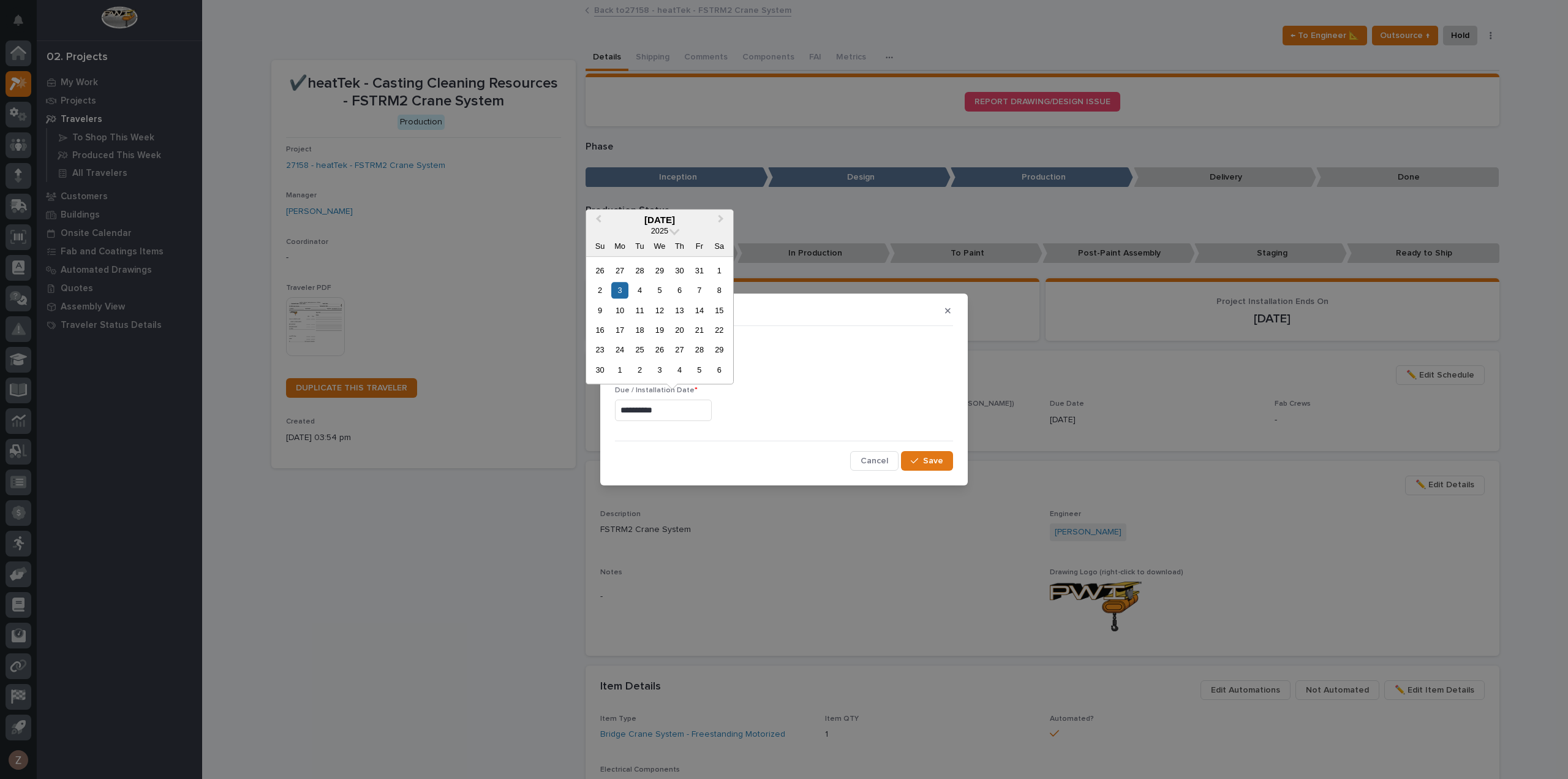
click at [670, 412] on input "**********" at bounding box center [663, 410] width 97 height 22
click at [721, 221] on span "Next Month" at bounding box center [721, 220] width 0 height 16
click at [615, 326] on div "19" at bounding box center [620, 330] width 17 height 17
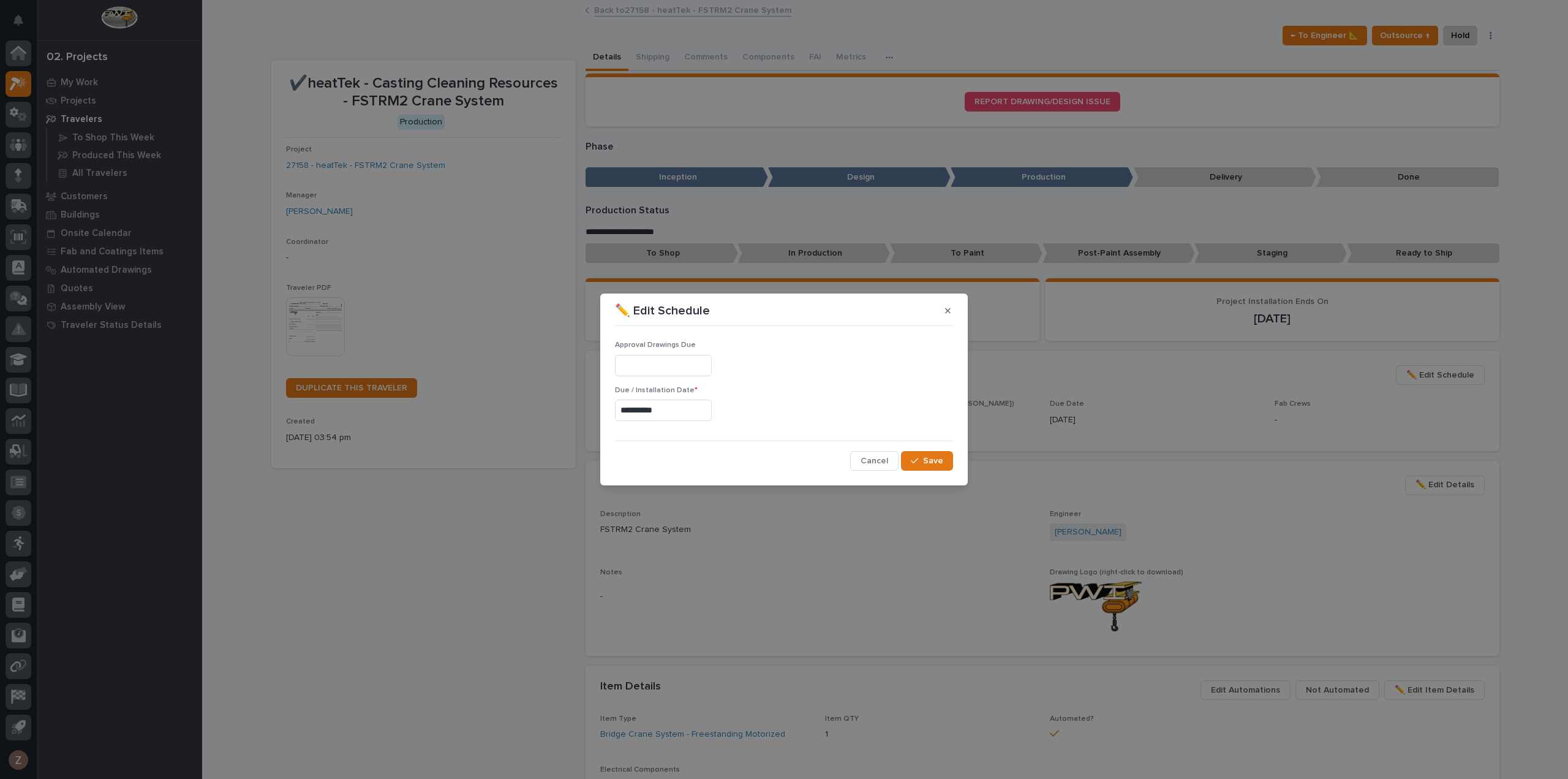
type input "**********"
click at [927, 455] on span "Save" at bounding box center [933, 461] width 20 height 11
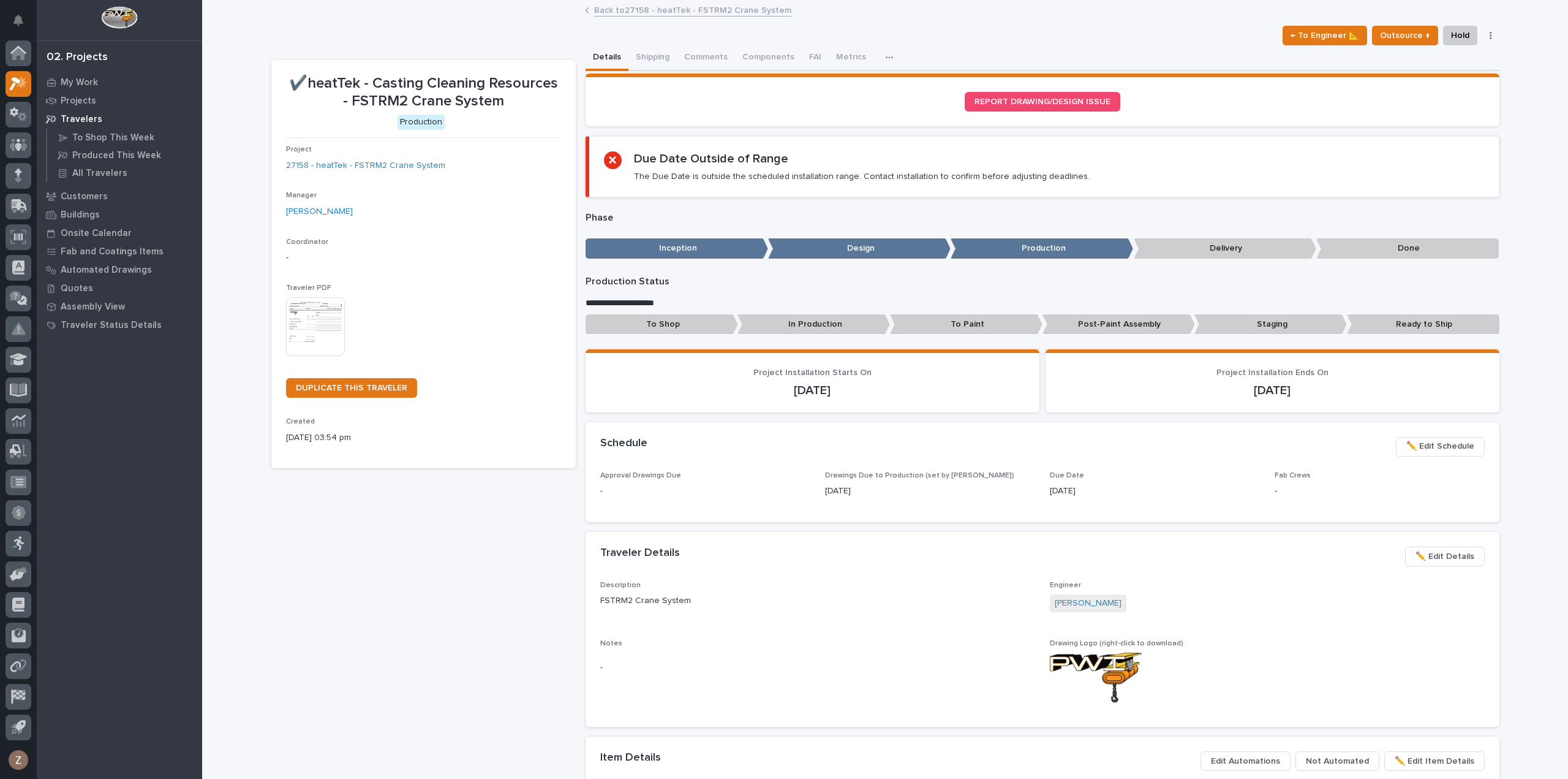
click at [315, 322] on img at bounding box center [315, 327] width 59 height 59
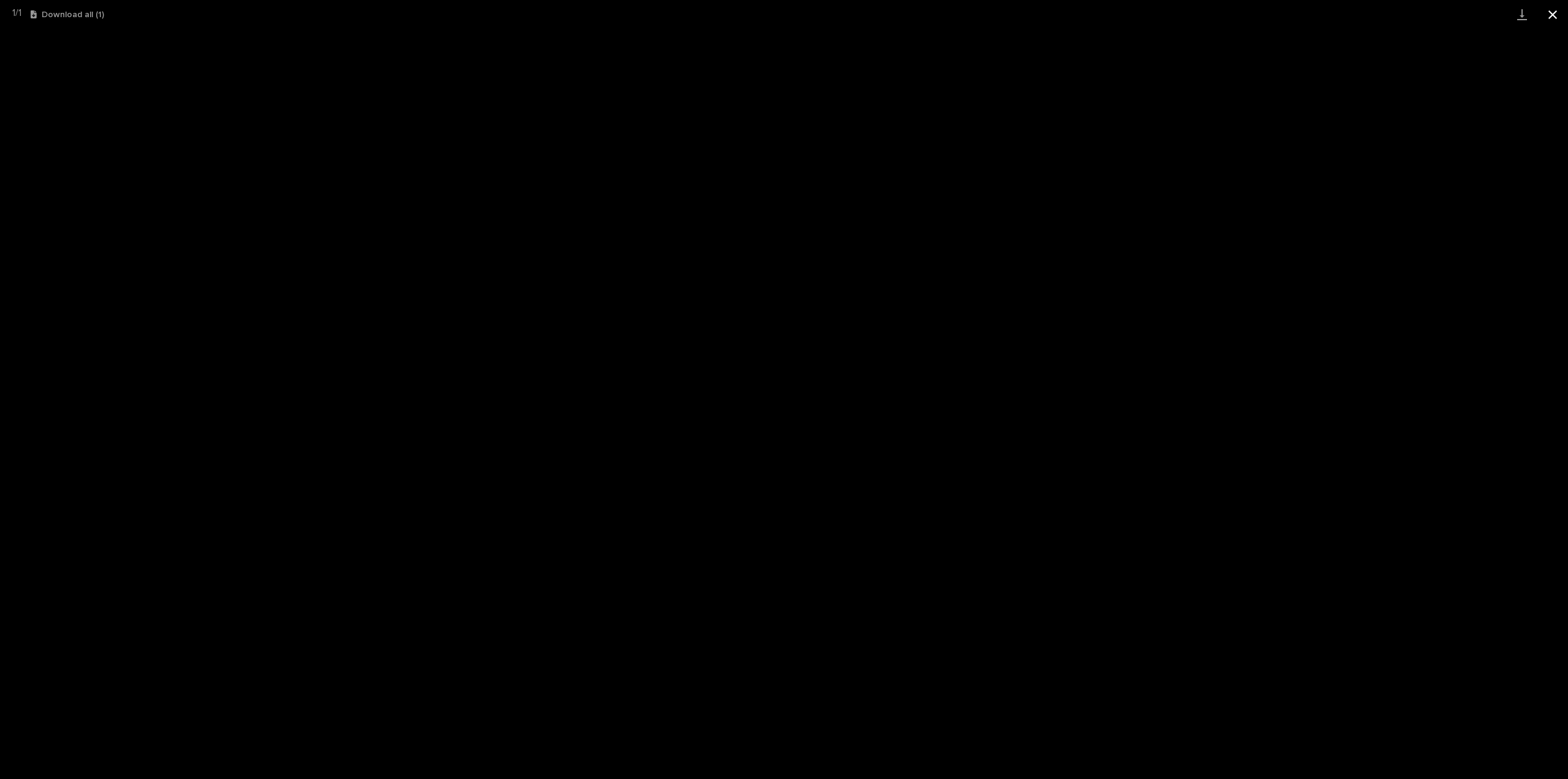
click at [1549, 8] on button "Close gallery" at bounding box center [1553, 14] width 31 height 28
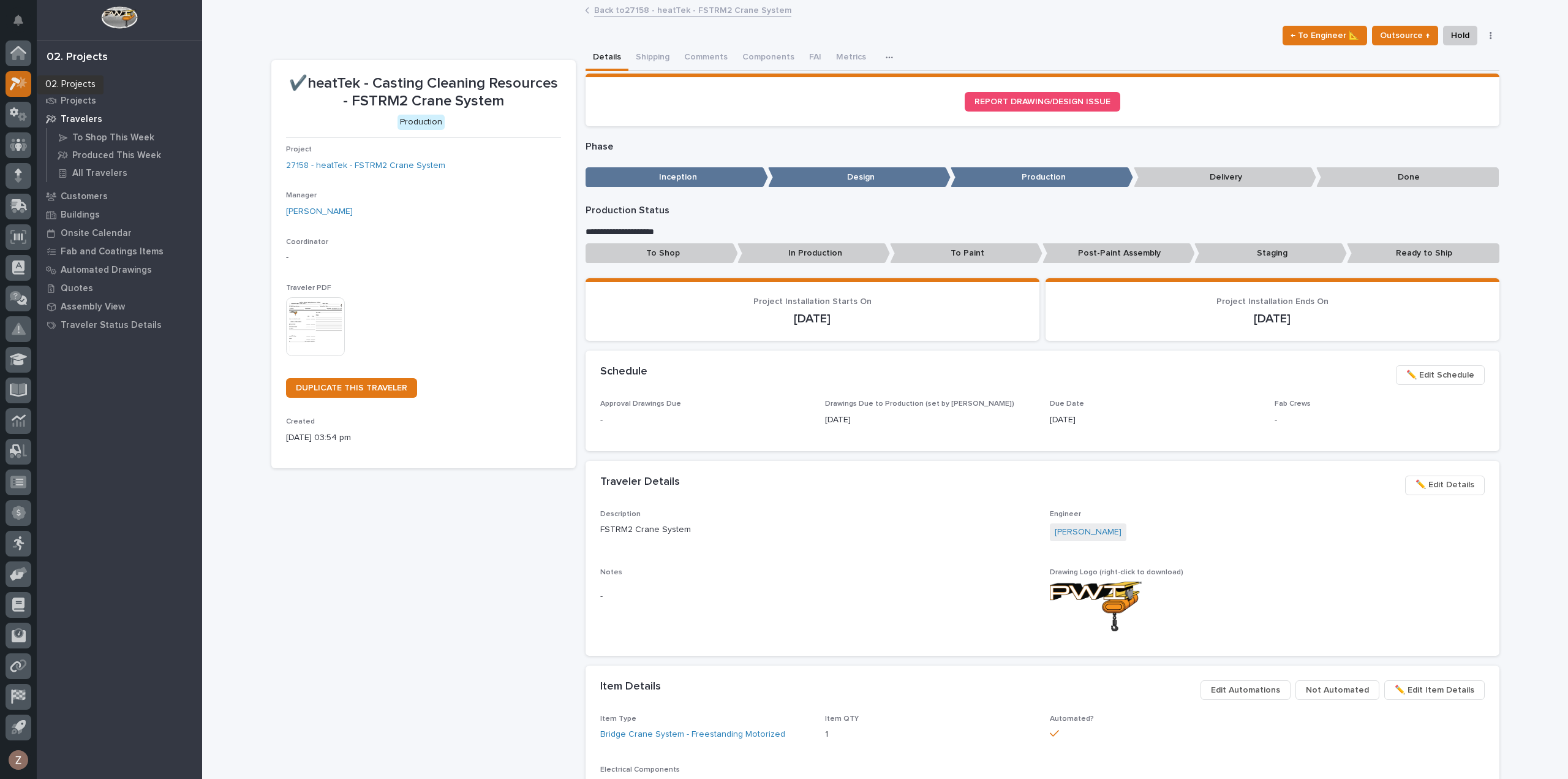
click at [18, 85] on icon at bounding box center [19, 83] width 18 height 14
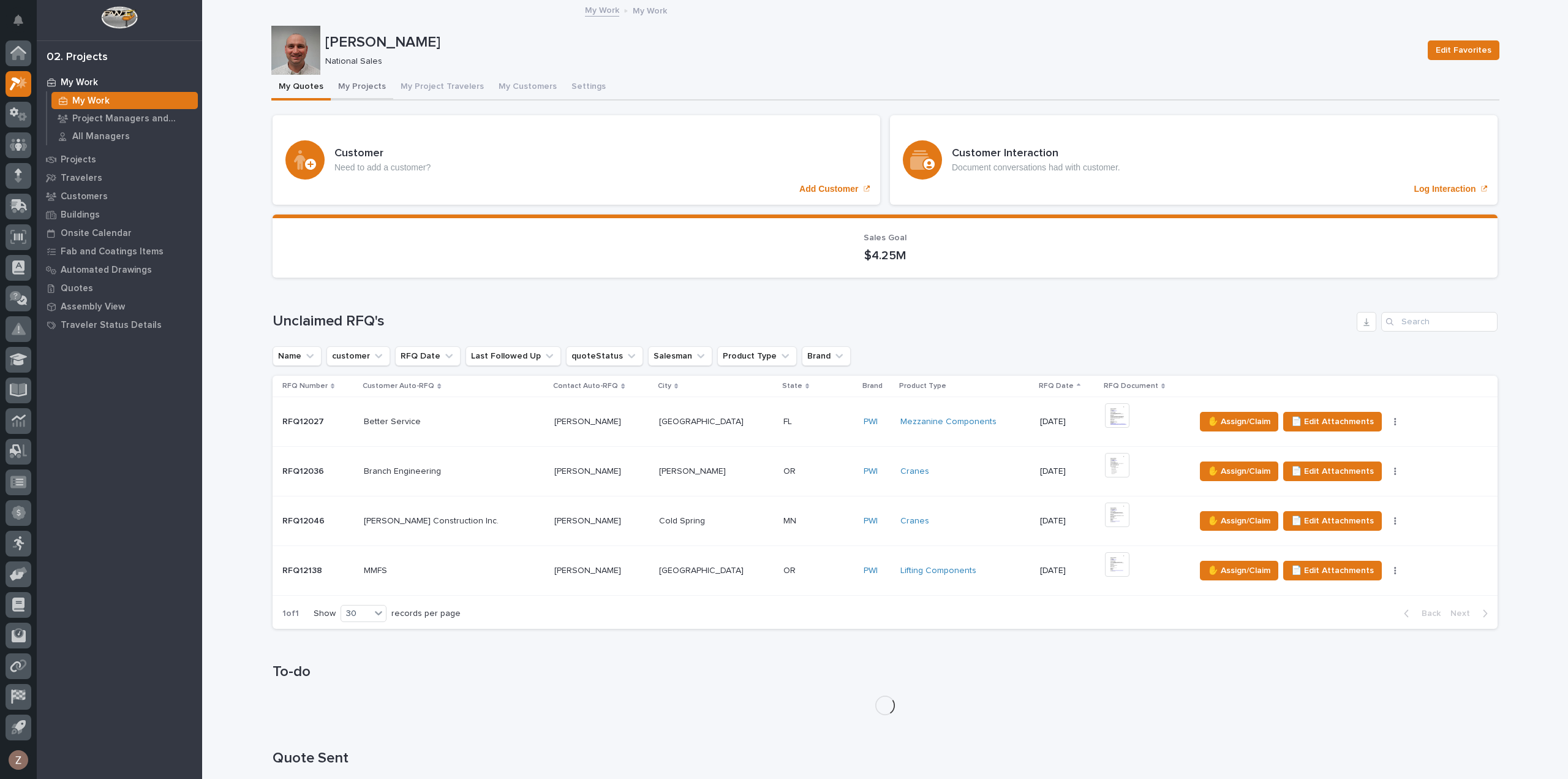
click at [349, 90] on button "My Projects" at bounding box center [362, 88] width 63 height 26
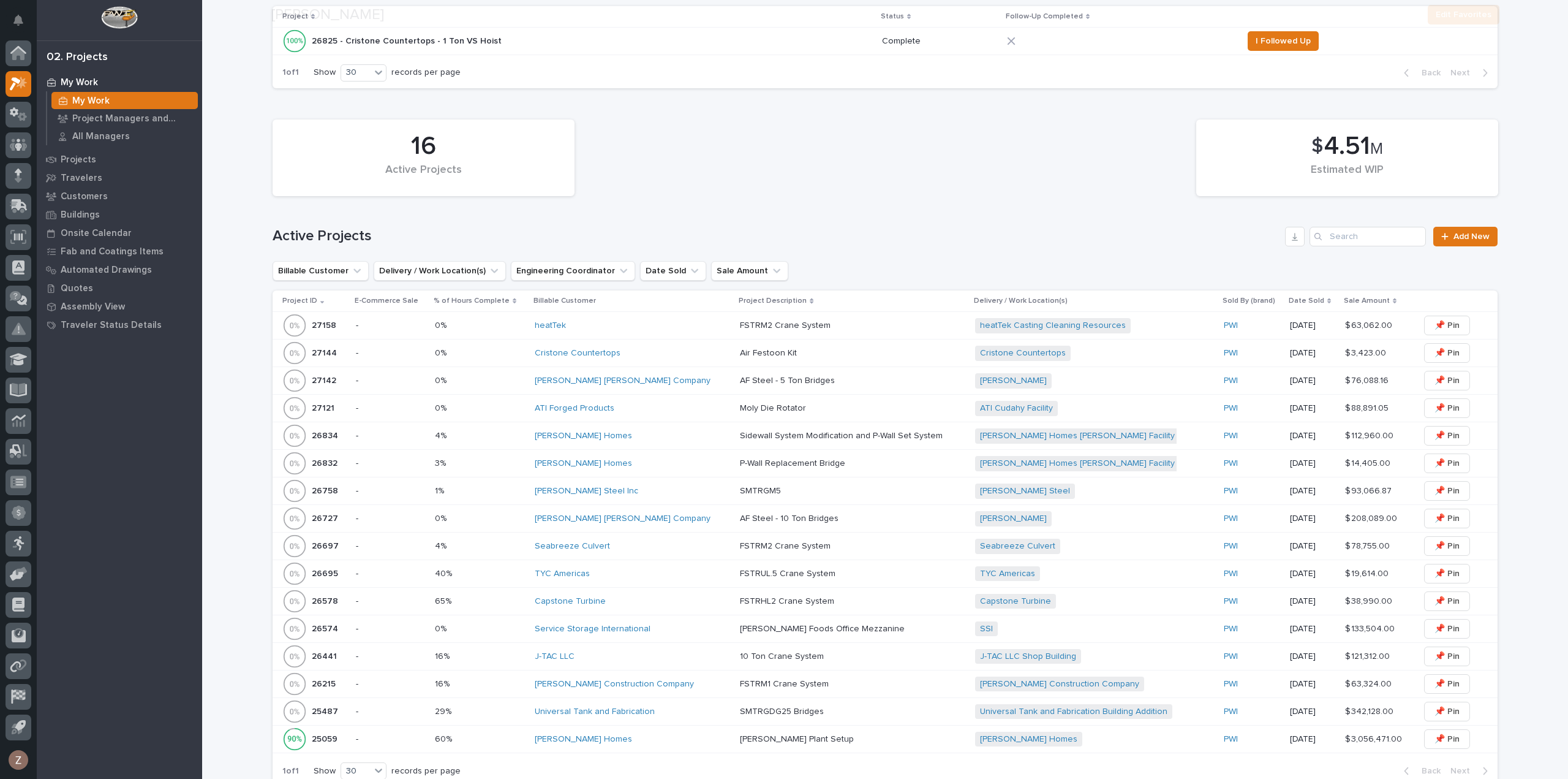
scroll to position [368, 0]
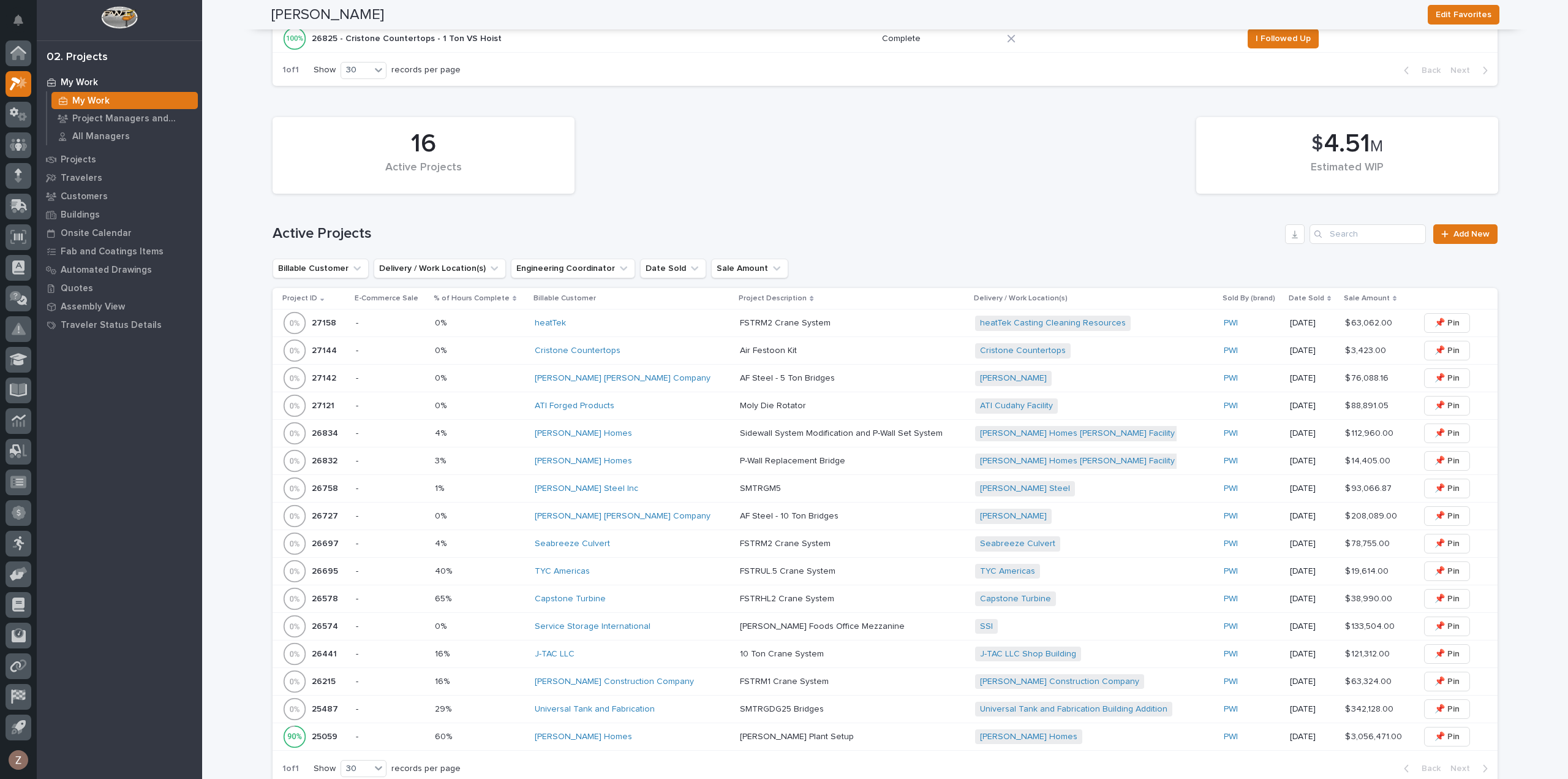
click at [666, 577] on div "TYC Americas" at bounding box center [632, 571] width 195 height 20
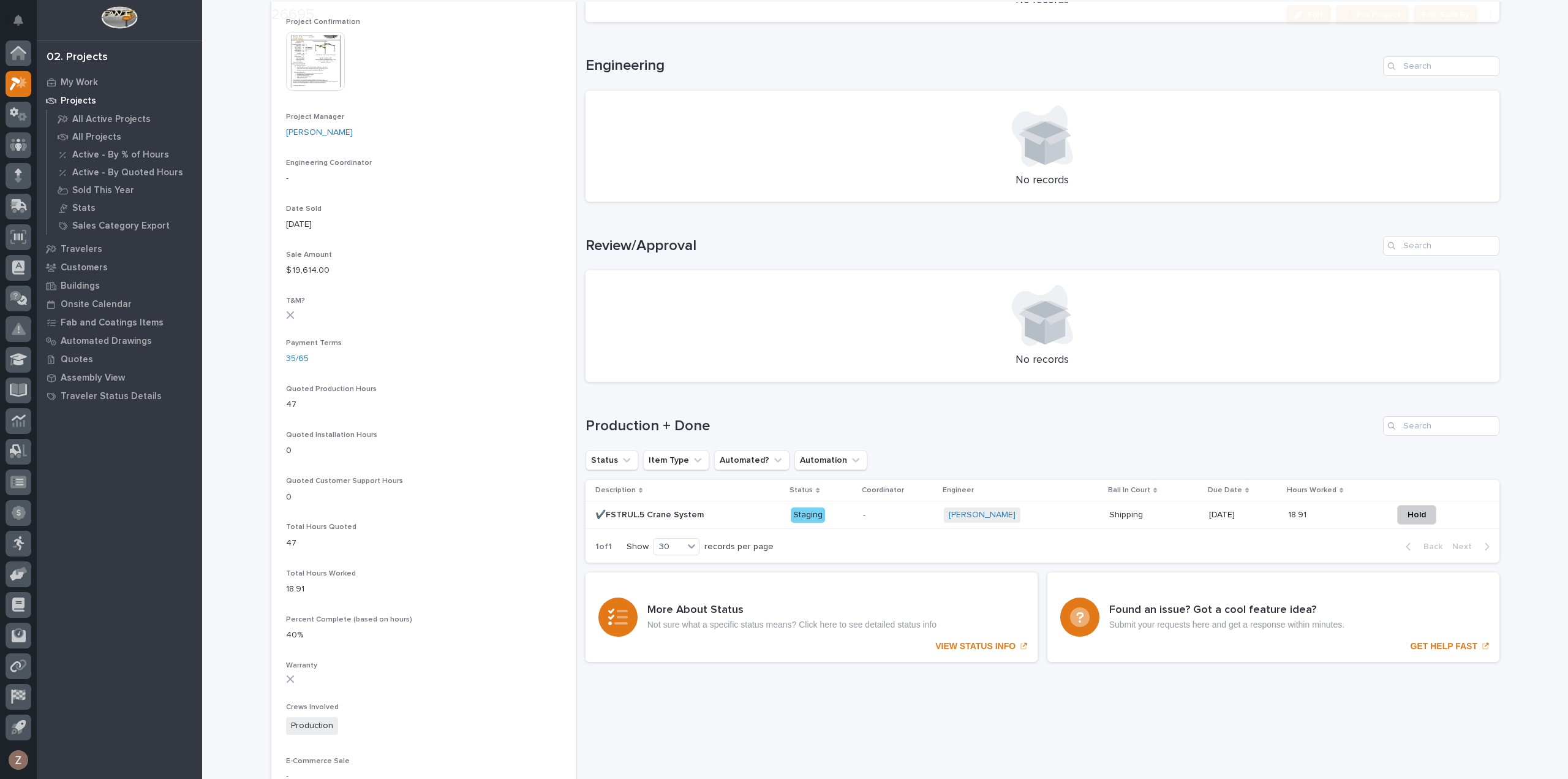
scroll to position [490, 0]
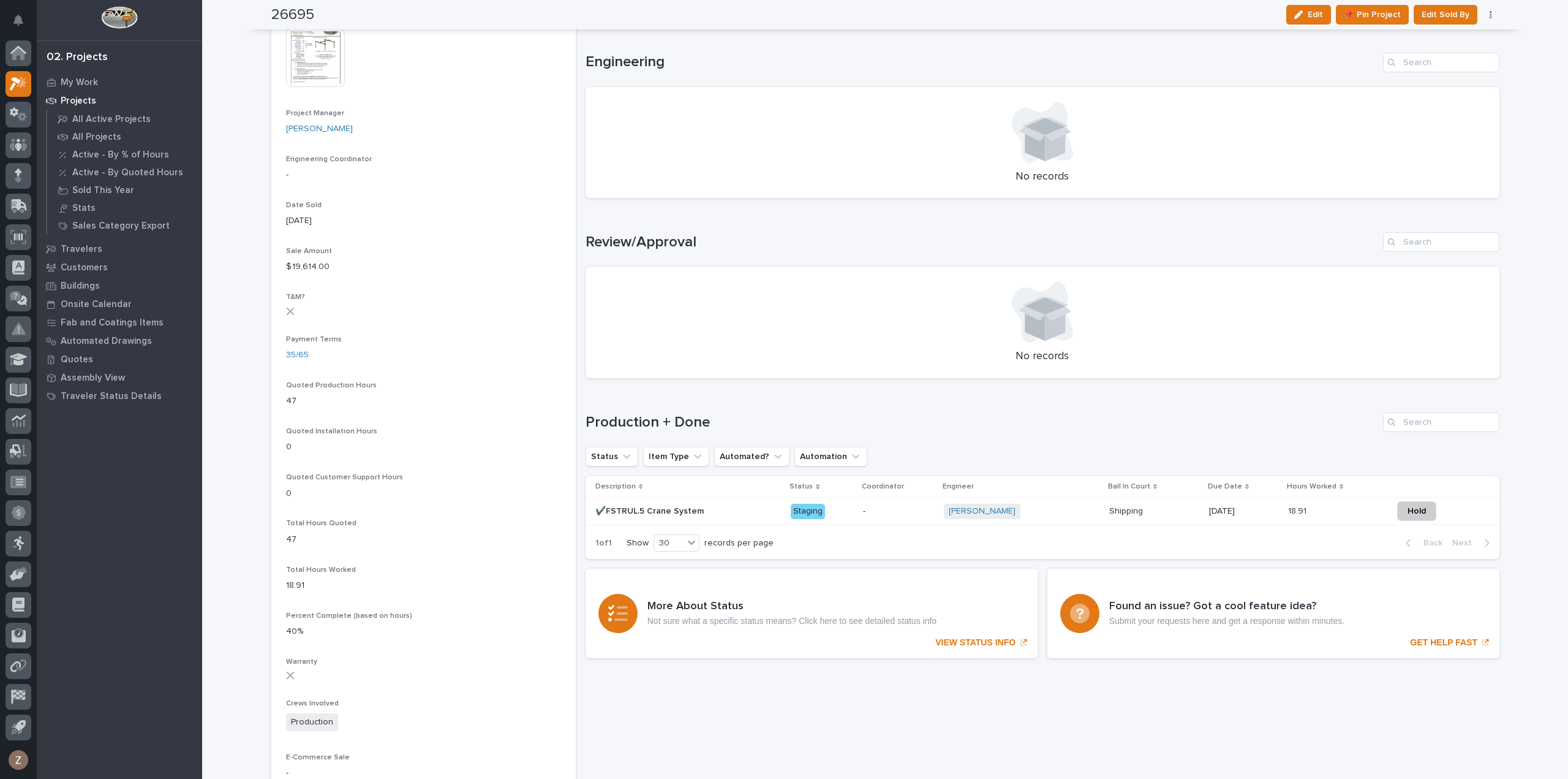
click at [1048, 511] on div "[PERSON_NAME] + 0" at bounding box center [1022, 511] width 156 height 15
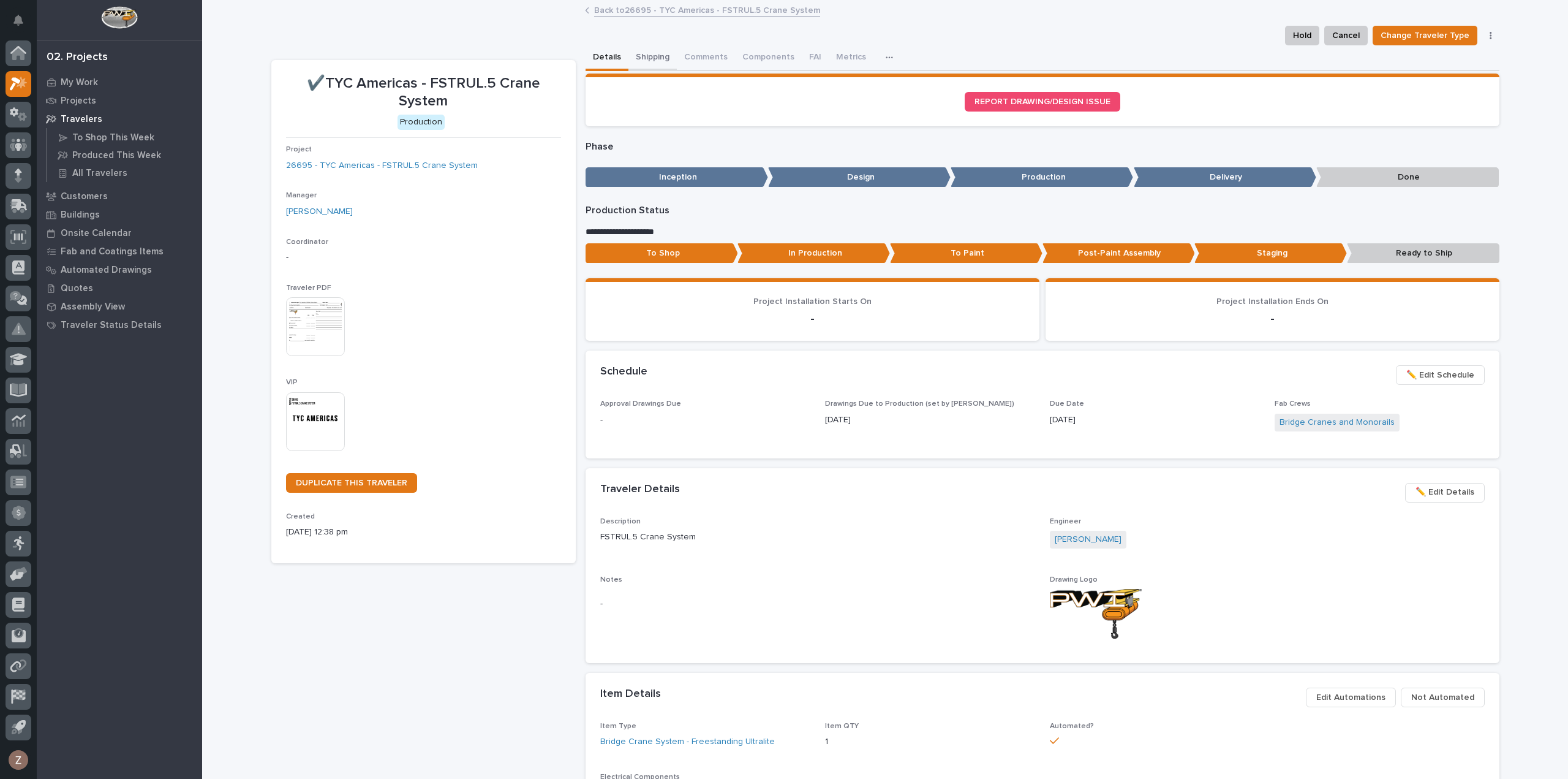
click at [645, 51] on button "Shipping" at bounding box center [653, 58] width 49 height 26
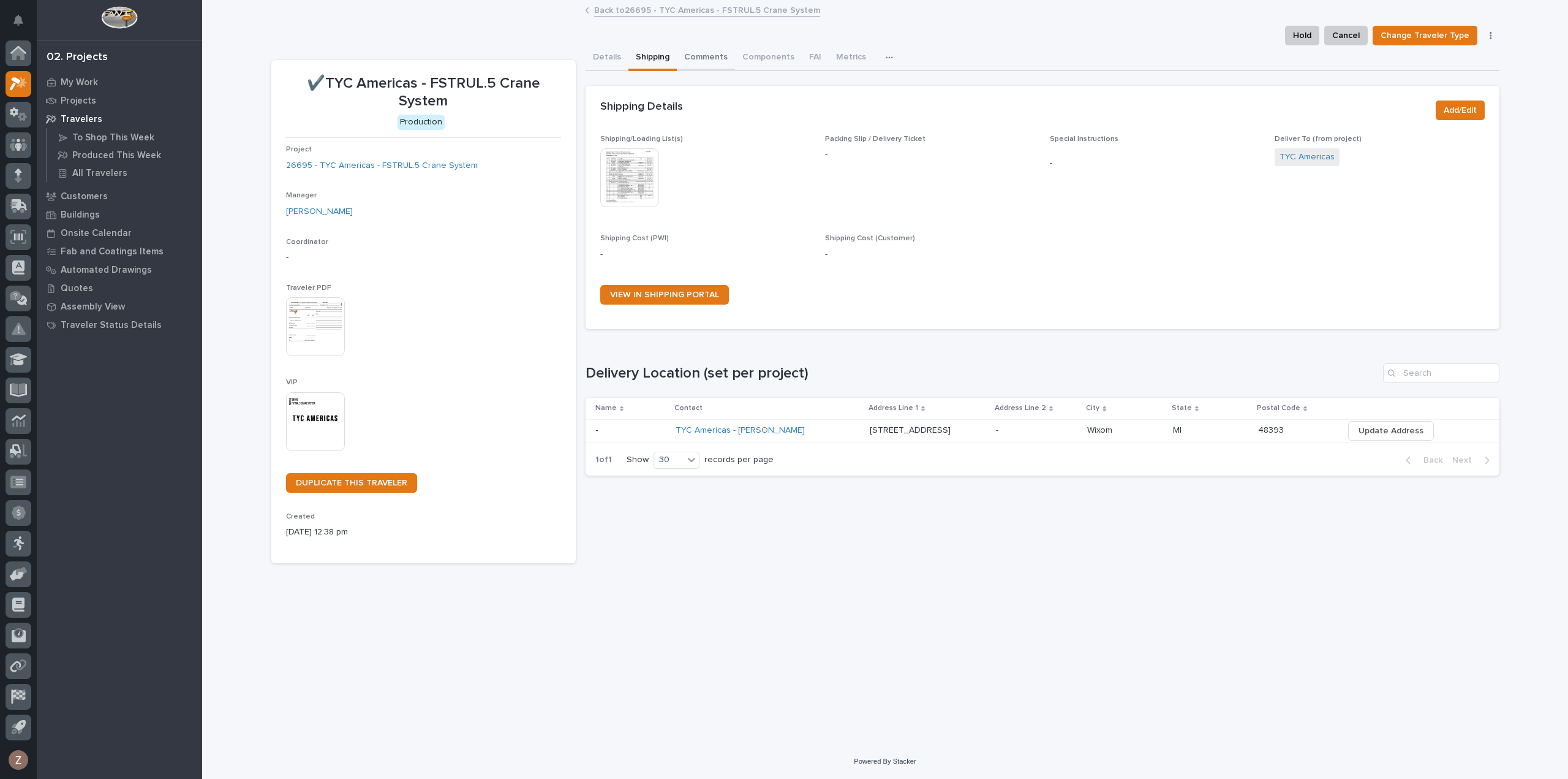
click at [703, 54] on button "Comments" at bounding box center [706, 58] width 58 height 26
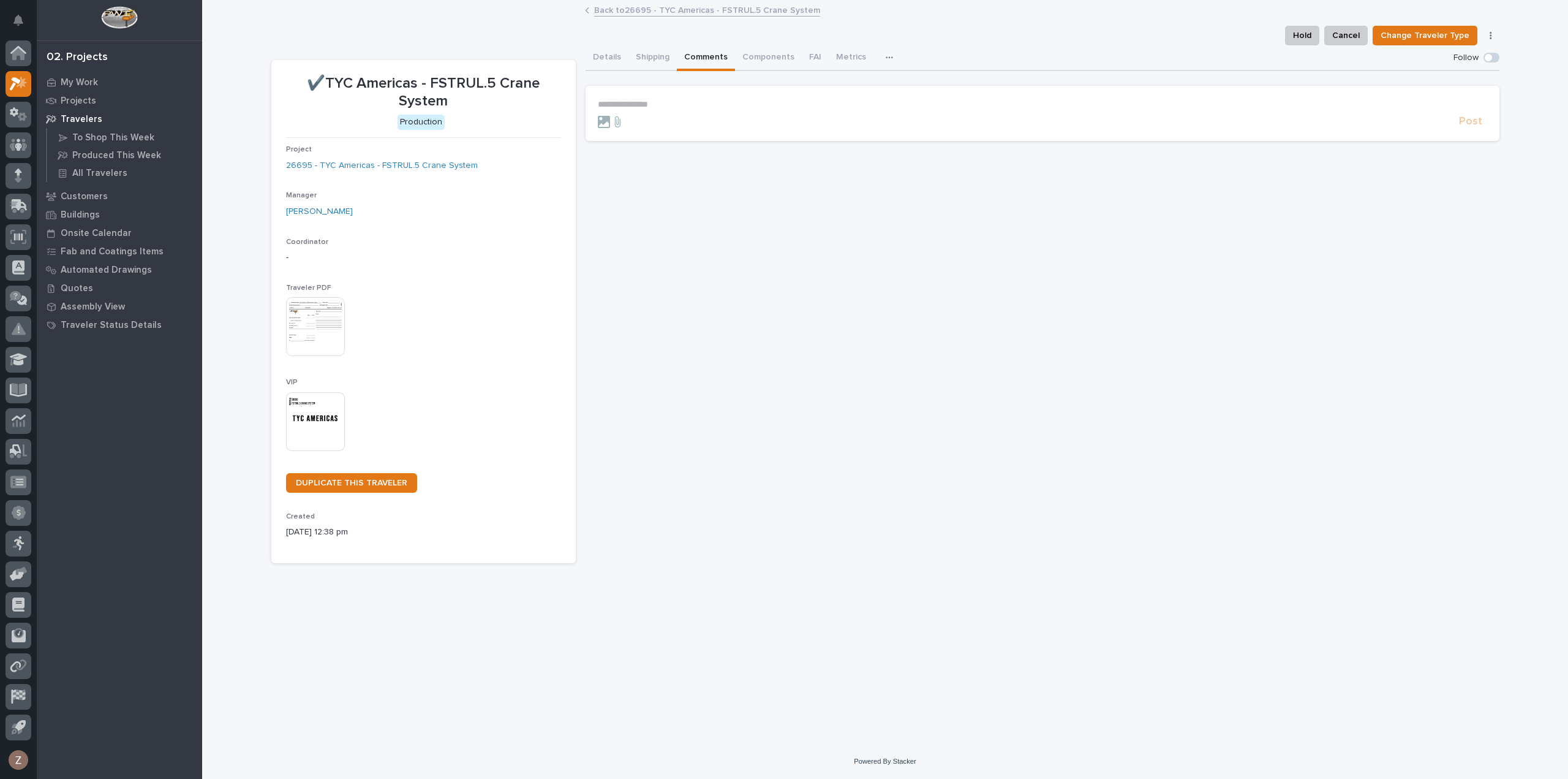
click at [680, 103] on p "**********" at bounding box center [1043, 104] width 889 height 10
click at [631, 158] on span "[PERSON_NAME]" at bounding box center [636, 159] width 69 height 8
click at [671, 103] on p "**********" at bounding box center [1043, 106] width 889 height 13
click at [1474, 128] on span "Post" at bounding box center [1471, 127] width 24 height 14
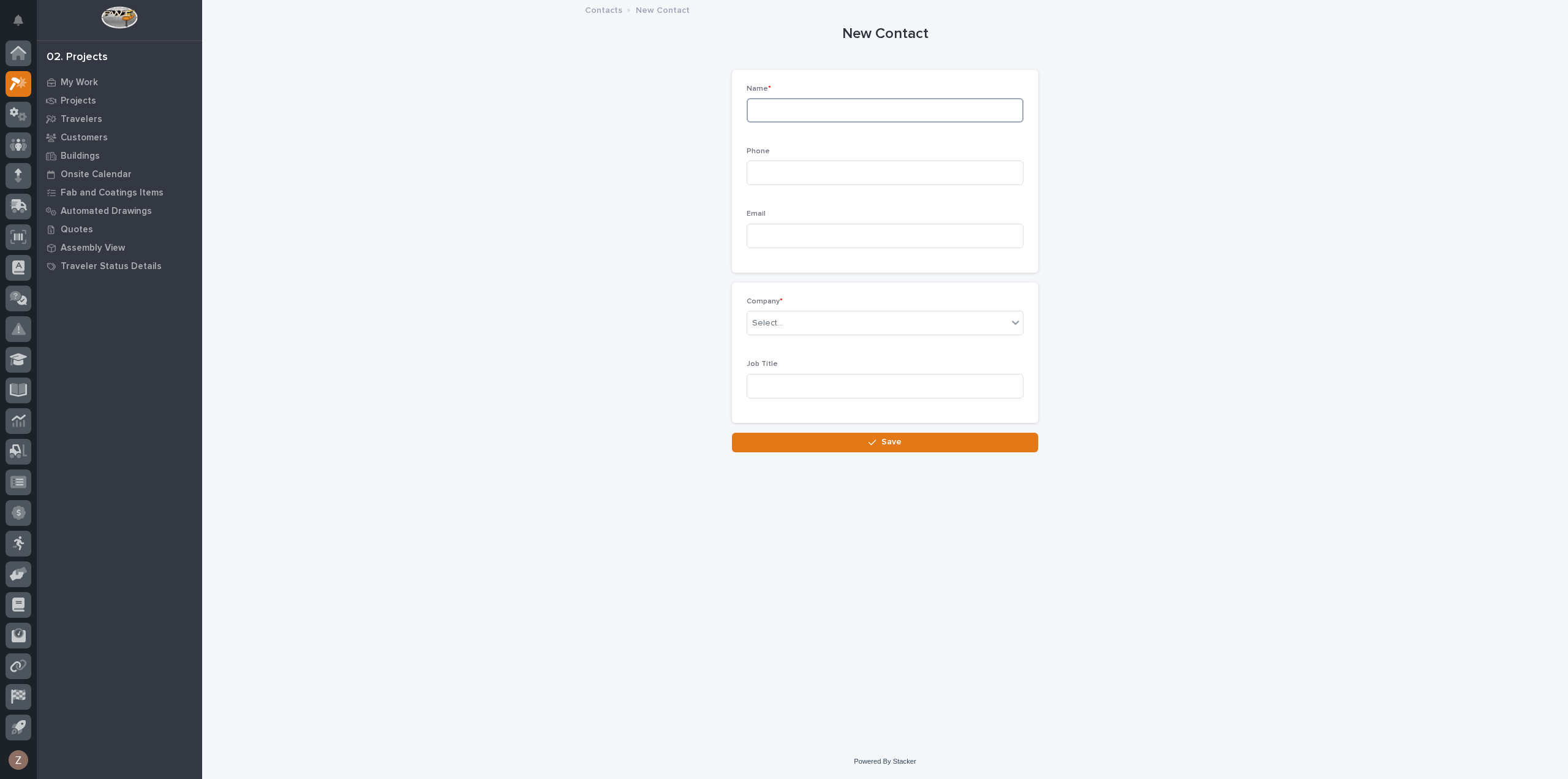
click at [795, 111] on input at bounding box center [885, 110] width 277 height 24
type input "Joe Manske"
type input "864-538-0218"
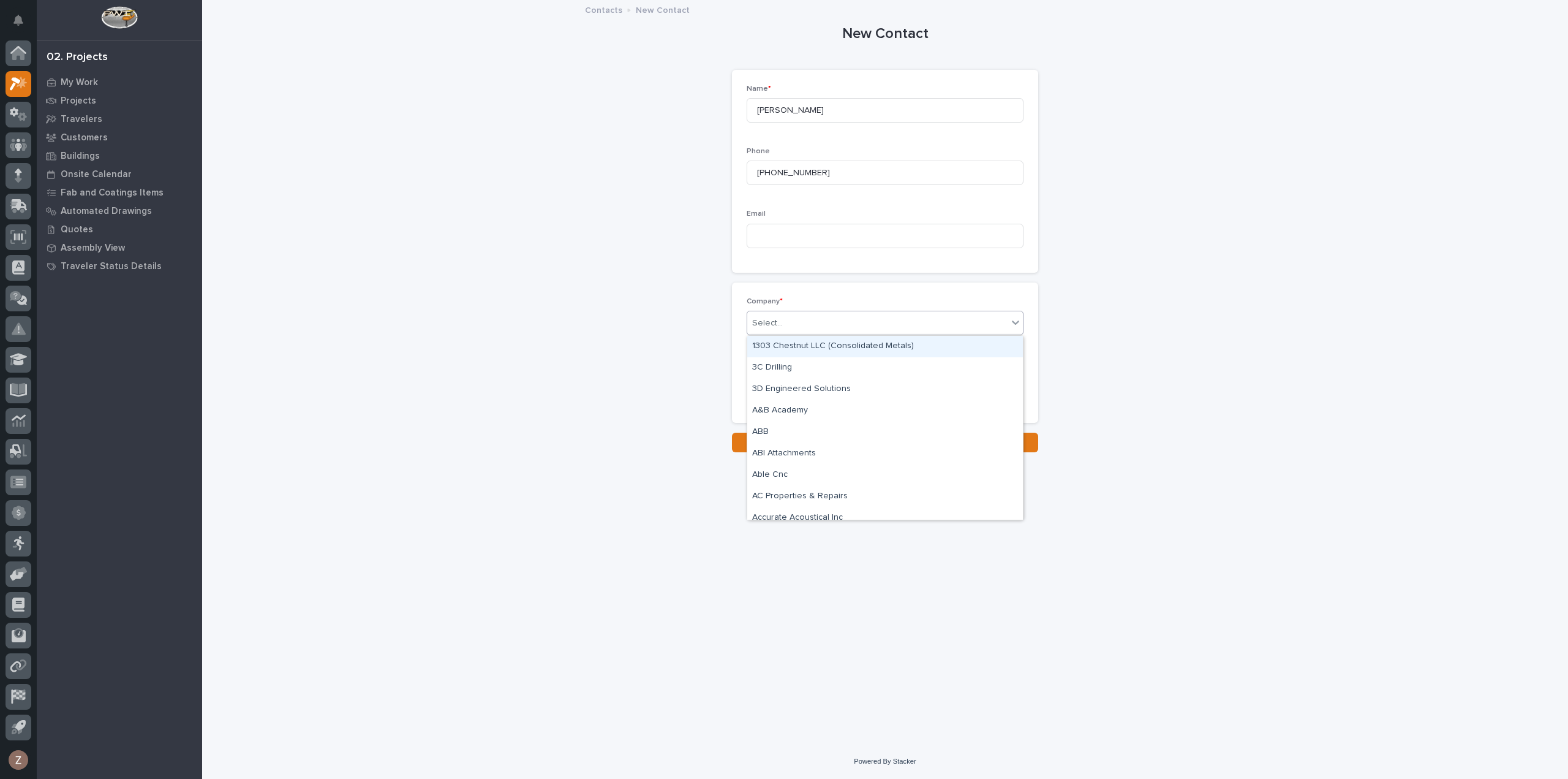
click at [848, 323] on div "Select..." at bounding box center [877, 323] width 261 height 20
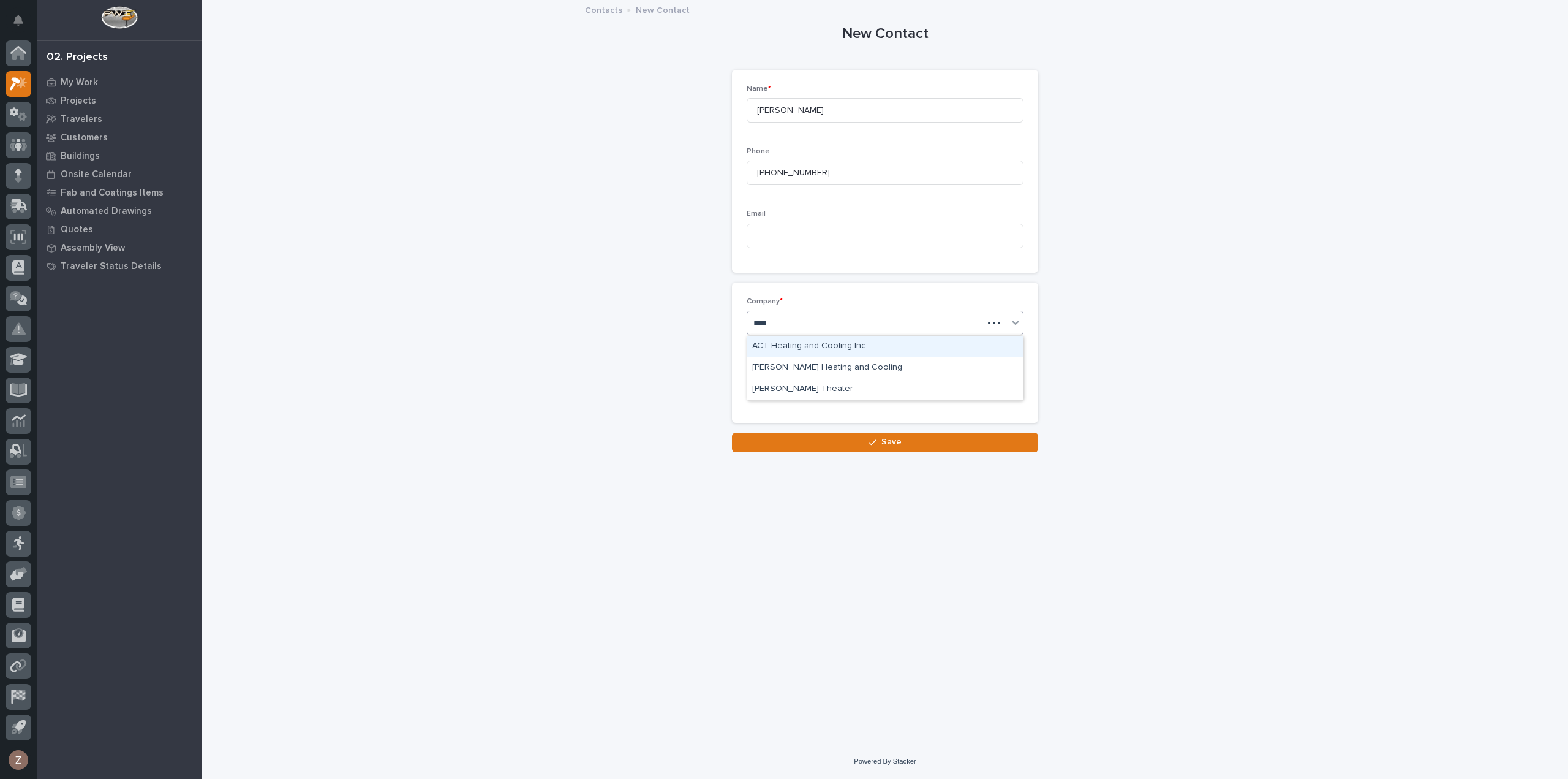
type input "*****"
click at [806, 341] on div "heatTek" at bounding box center [885, 346] width 276 height 22
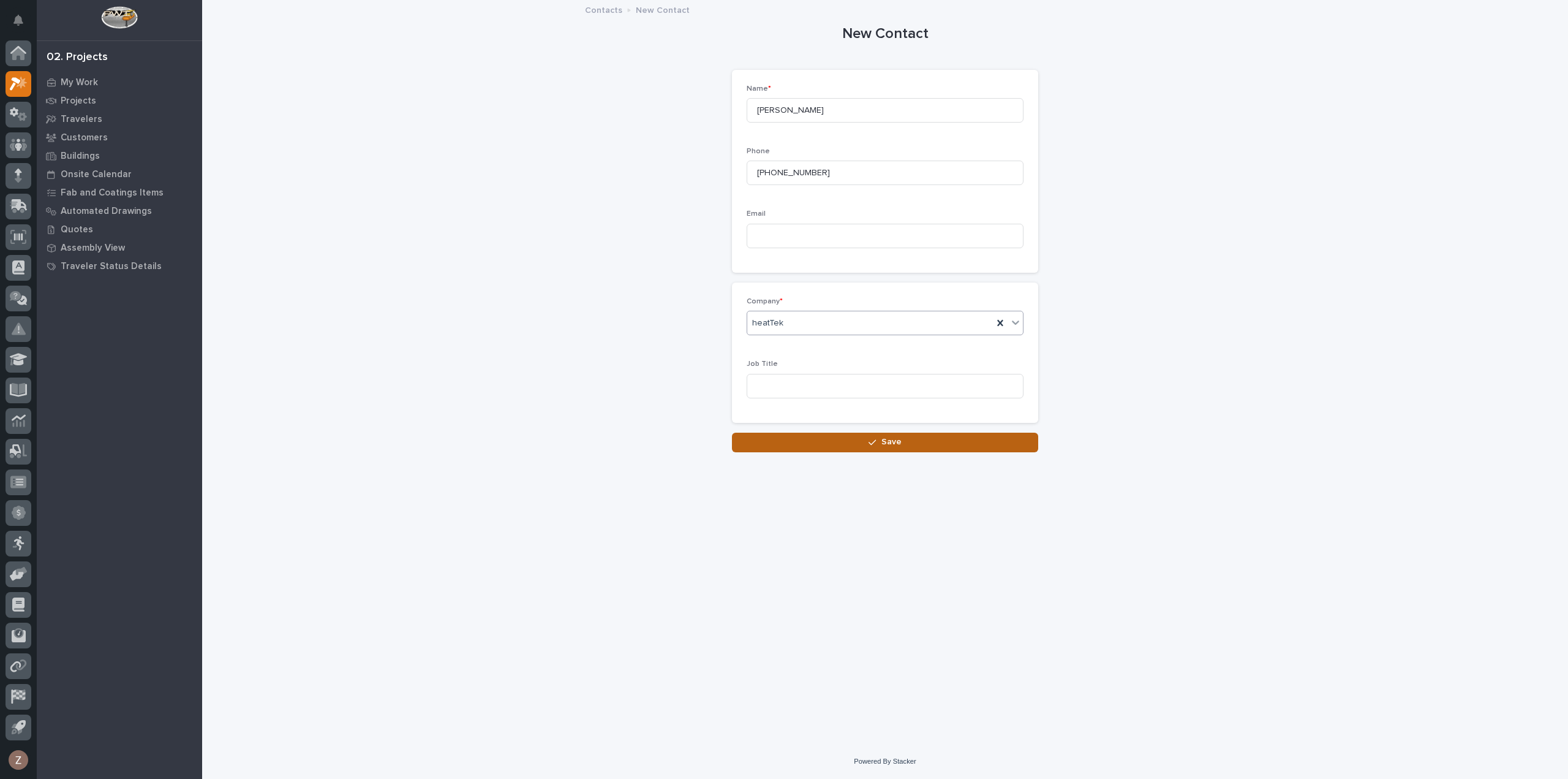
click at [845, 442] on button "Save" at bounding box center [885, 443] width 306 height 19
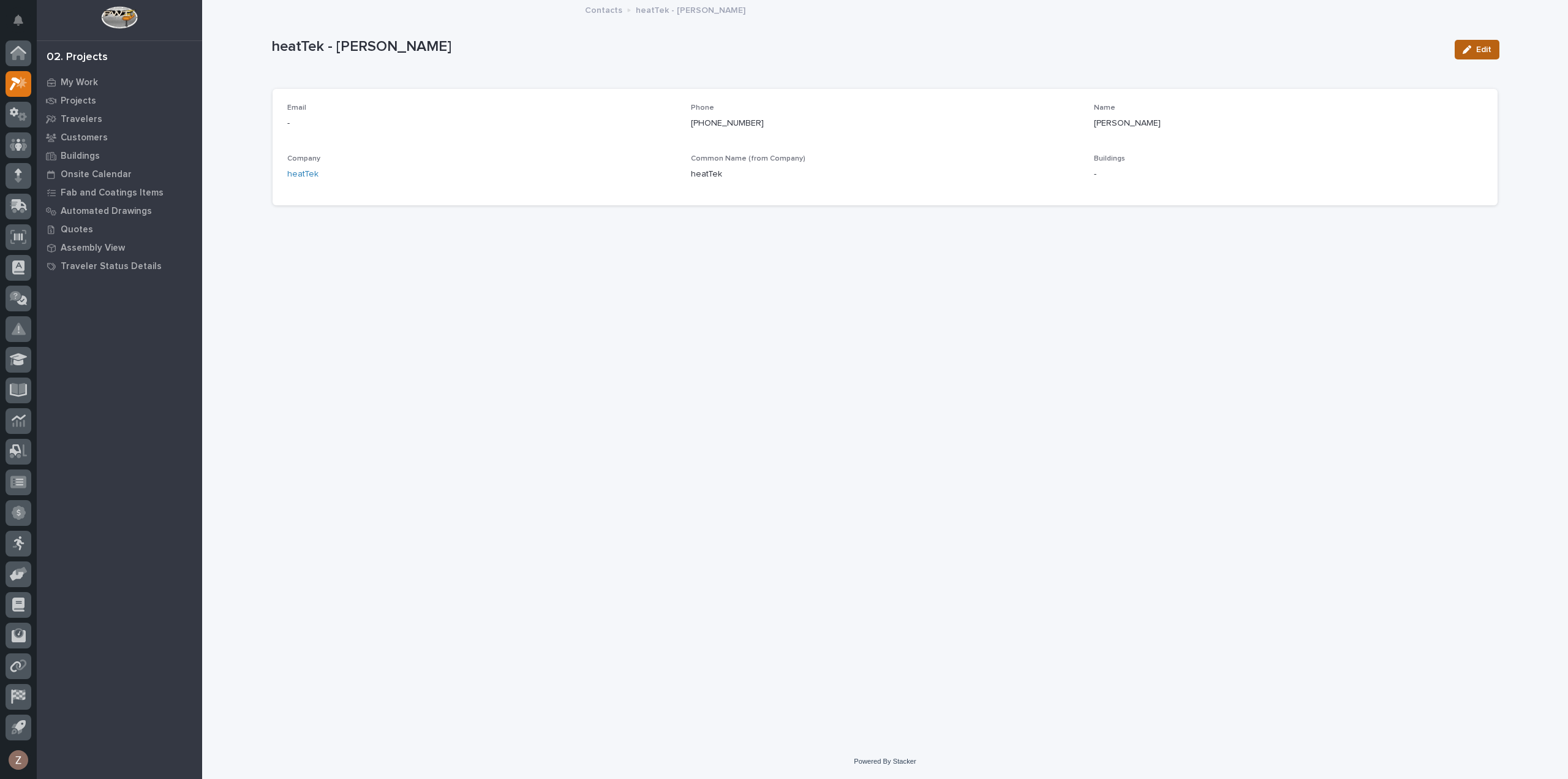
click at [1490, 54] on span "Edit" at bounding box center [1484, 49] width 15 height 11
click at [1484, 48] on span "Save" at bounding box center [1479, 49] width 20 height 11
